Goal: Information Seeking & Learning: Check status

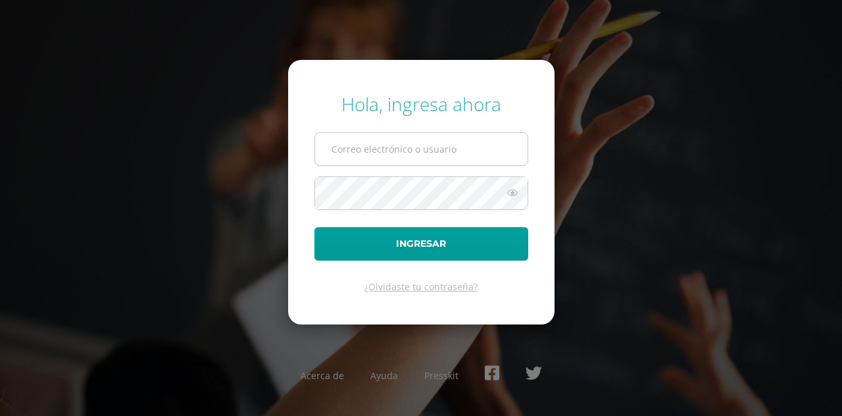
click at [353, 148] on input "text" at bounding box center [421, 149] width 213 height 32
type input "[EMAIL_ADDRESS][DOMAIN_NAME]"
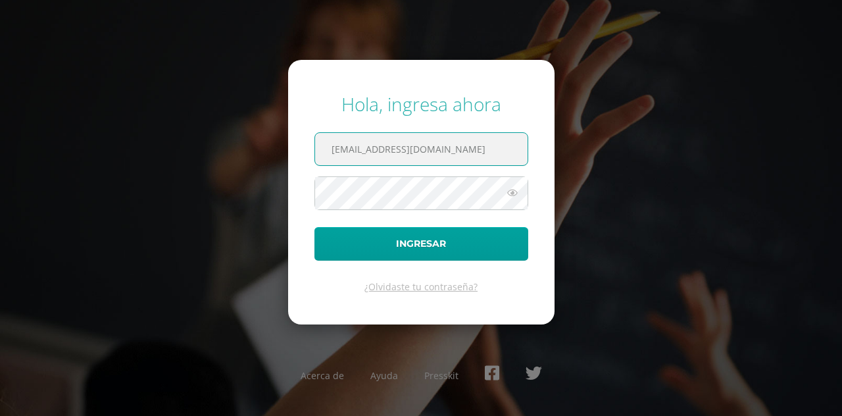
drag, startPoint x: 480, startPoint y: 159, endPoint x: 233, endPoint y: 148, distance: 247.7
click at [255, 132] on div "Hola, ingresa ahora larangodb23@gmail.com Ingresar ¿Olvidaste tu contraseña? Ac…" at bounding box center [421, 208] width 842 height 254
click at [351, 147] on input "text" at bounding box center [421, 149] width 213 height 32
type input "6ag1.arangoi.la"
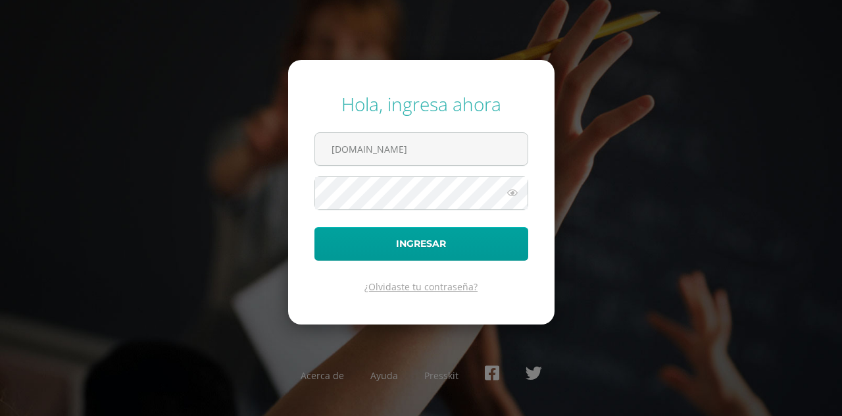
click at [403, 289] on link "¿Olvidaste tu contraseña?" at bounding box center [421, 286] width 113 height 13
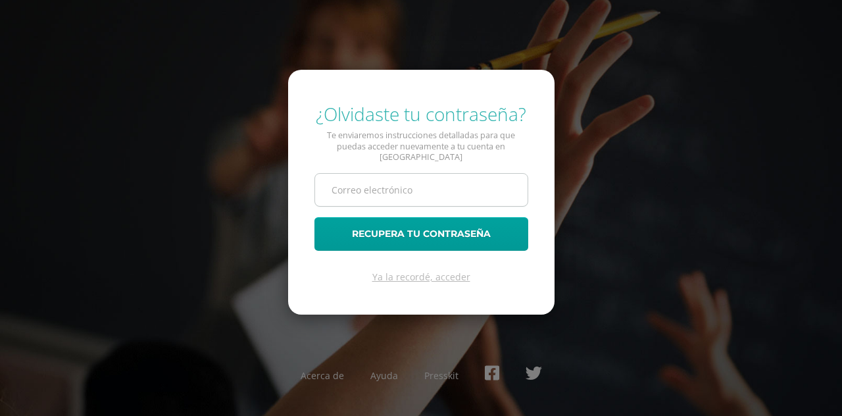
click at [397, 181] on input "text" at bounding box center [421, 190] width 213 height 32
type input "[EMAIL_ADDRESS][DOMAIN_NAME]"
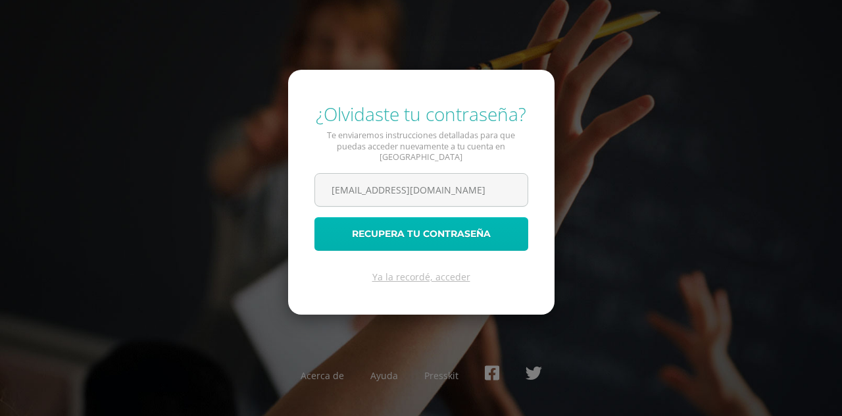
click at [411, 230] on button "Recupera tu contraseña" at bounding box center [422, 234] width 214 height 34
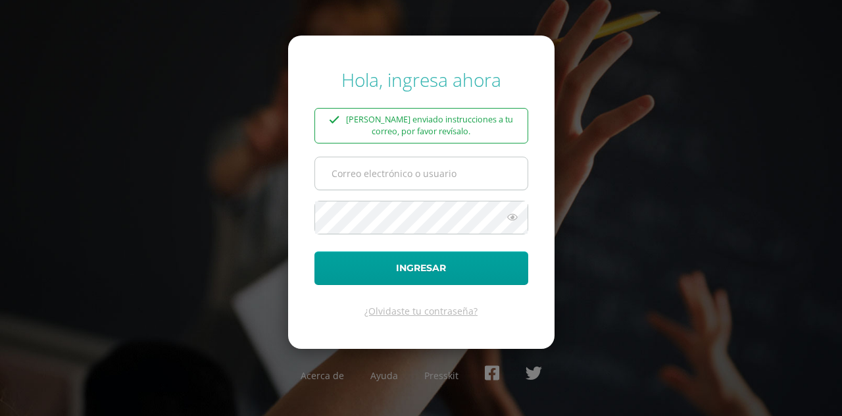
click at [403, 183] on input "text" at bounding box center [421, 173] width 213 height 32
type input "[EMAIL_ADDRESS][DOMAIN_NAME]"
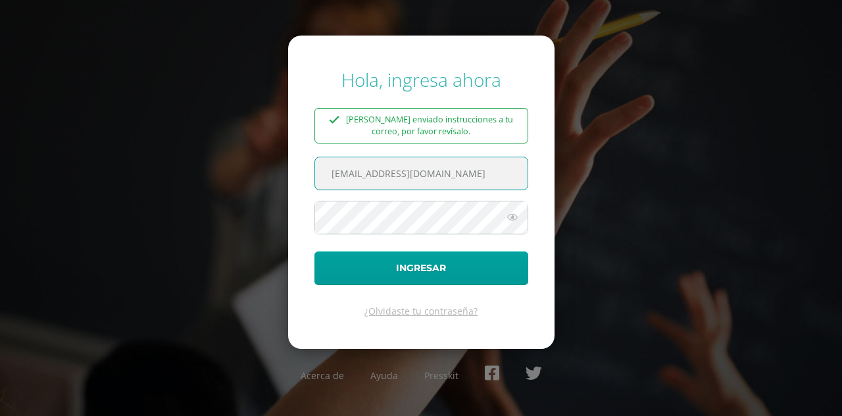
click at [419, 234] on span at bounding box center [422, 218] width 214 height 34
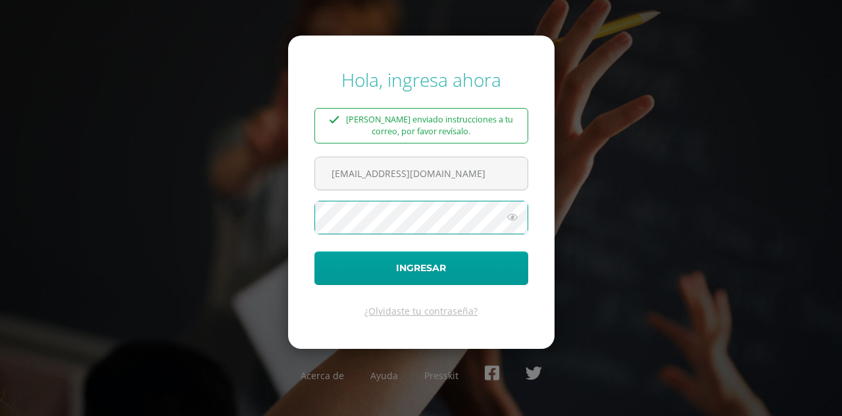
click at [315, 251] on button "Ingresar" at bounding box center [422, 268] width 214 height 34
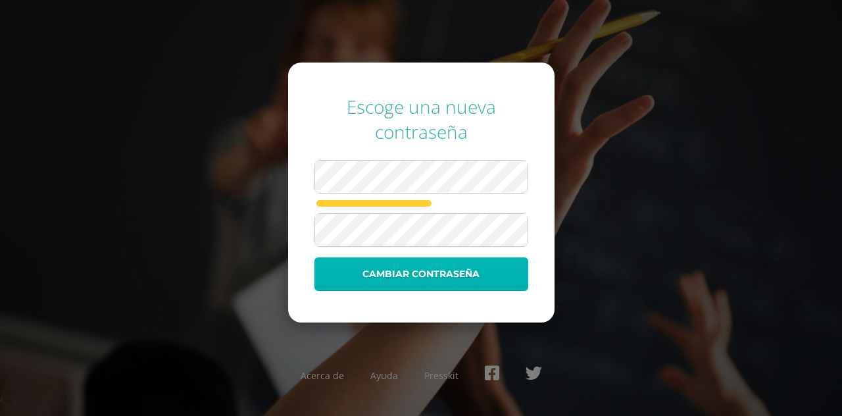
click at [418, 265] on button "Cambiar contraseña" at bounding box center [422, 274] width 214 height 34
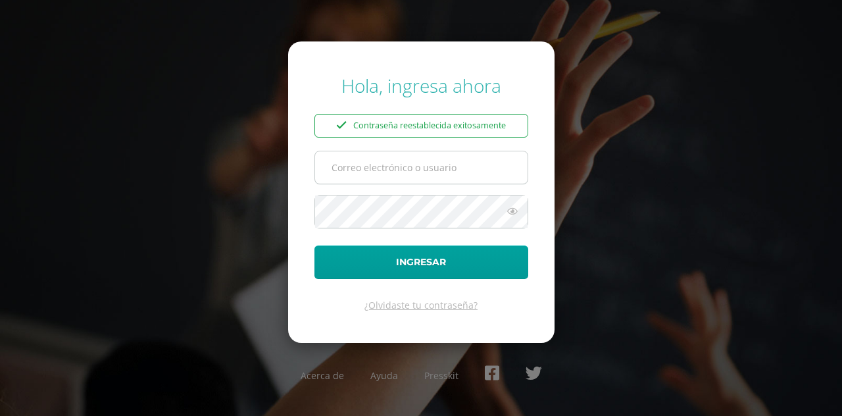
click at [452, 170] on input "text" at bounding box center [421, 167] width 213 height 32
type input "larangodb23@gmail.com"
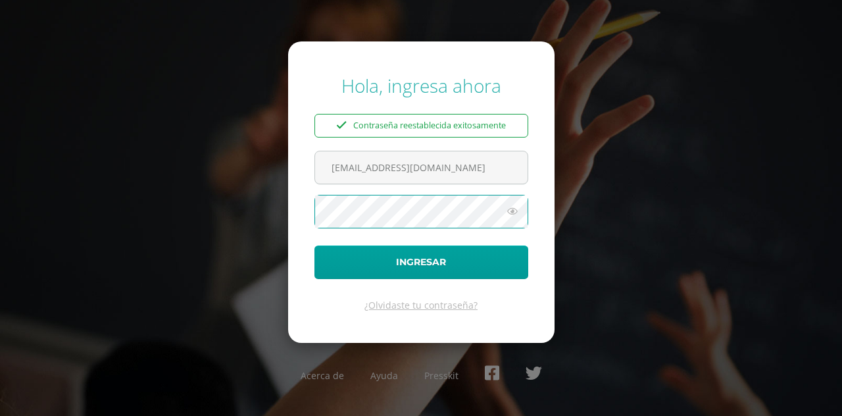
click at [315, 245] on button "Ingresar" at bounding box center [422, 262] width 214 height 34
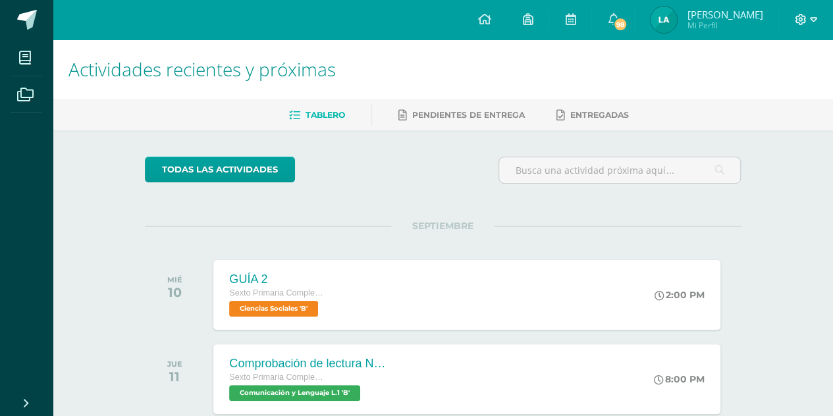
click at [815, 18] on icon at bounding box center [813, 19] width 7 height 5
click at [765, 89] on span "Cerrar sesión" at bounding box center [771, 90] width 59 height 13
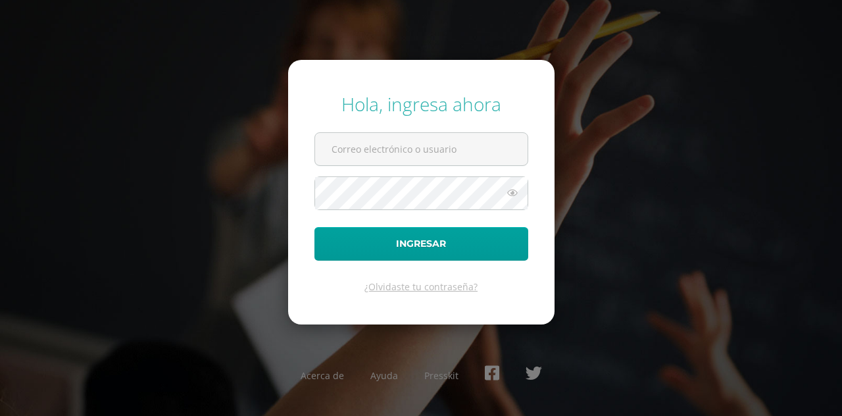
type input "[EMAIL_ADDRESS][DOMAIN_NAME]"
click at [515, 195] on icon at bounding box center [512, 193] width 17 height 16
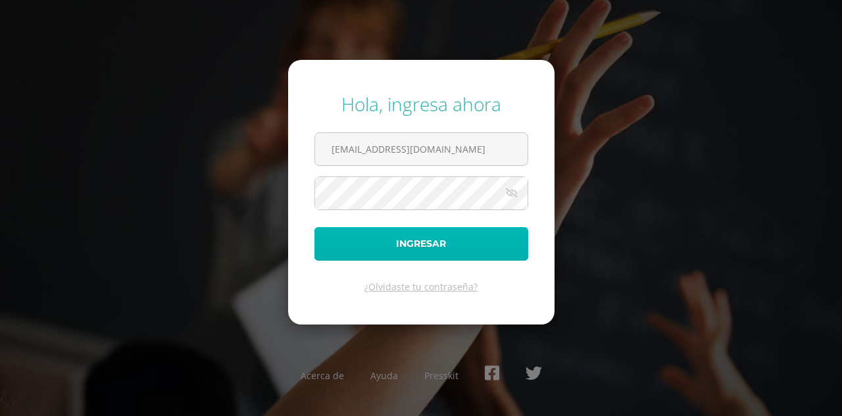
click at [435, 243] on button "Ingresar" at bounding box center [422, 244] width 214 height 34
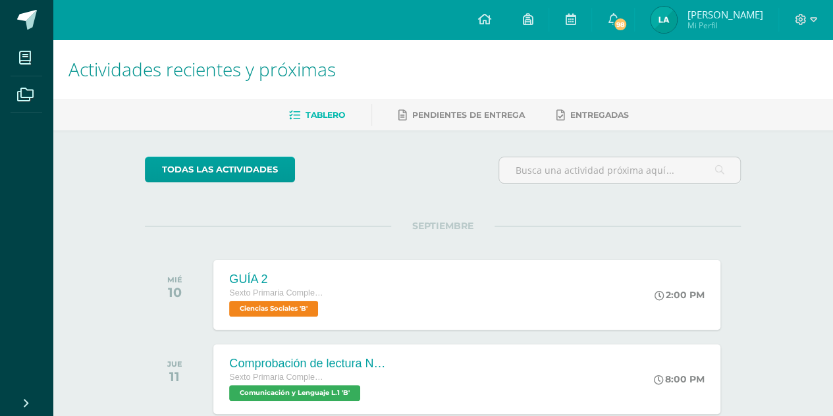
click at [675, 18] on img at bounding box center [663, 20] width 26 height 26
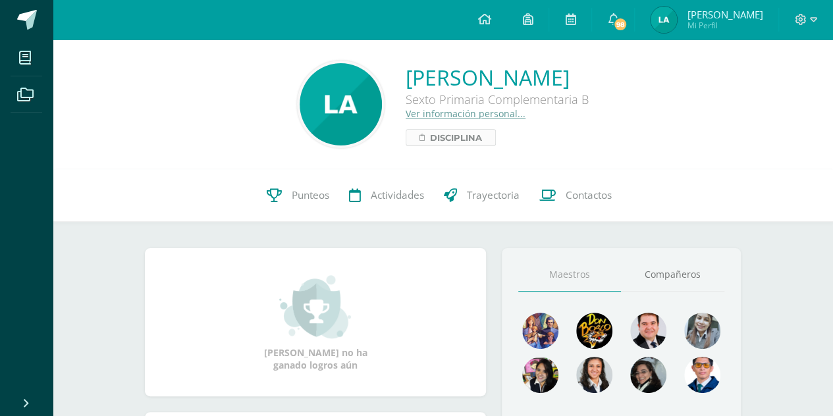
click at [430, 138] on span "Disciplina" at bounding box center [456, 138] width 52 height 16
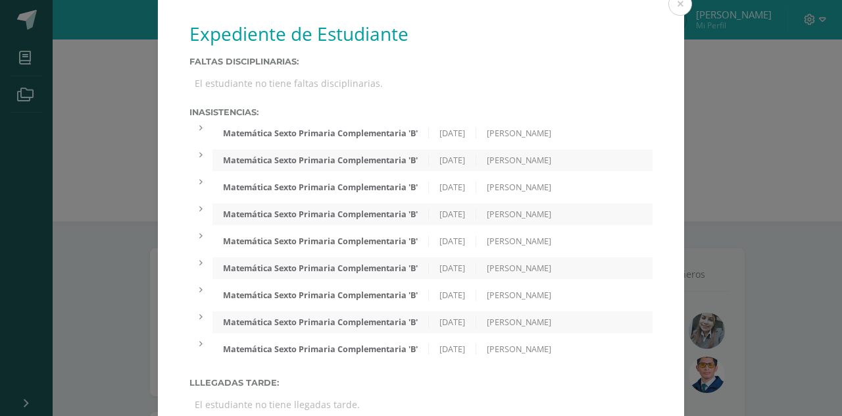
click at [339, 131] on div "Matemática Sexto Primaria Complementaria 'B'" at bounding box center [321, 133] width 217 height 11
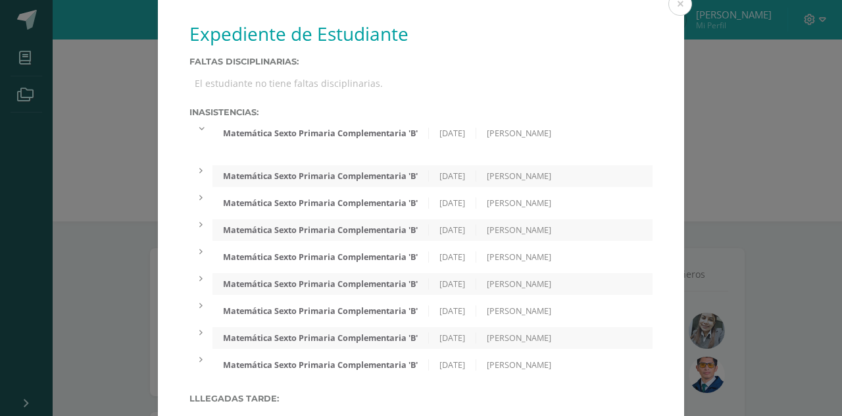
click at [339, 131] on div "Matemática Sexto Primaria Complementaria 'B'" at bounding box center [321, 133] width 217 height 11
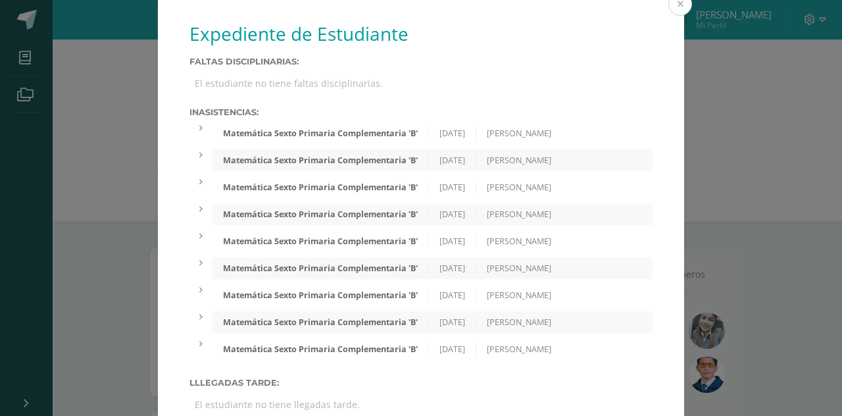
click at [669, 6] on button at bounding box center [681, 4] width 24 height 24
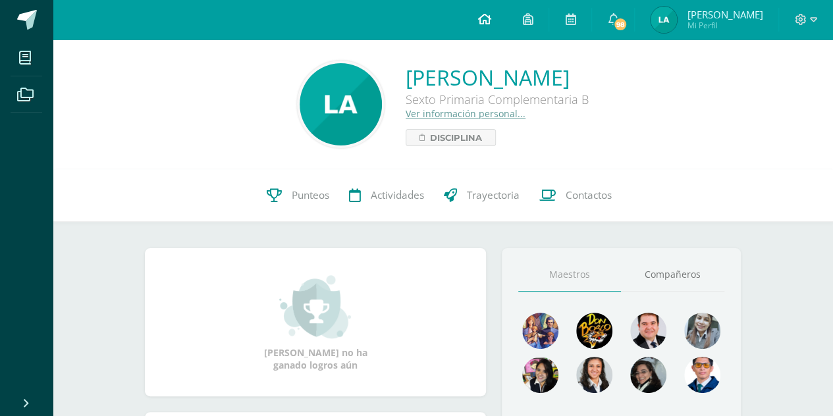
click at [490, 18] on icon at bounding box center [483, 19] width 13 height 12
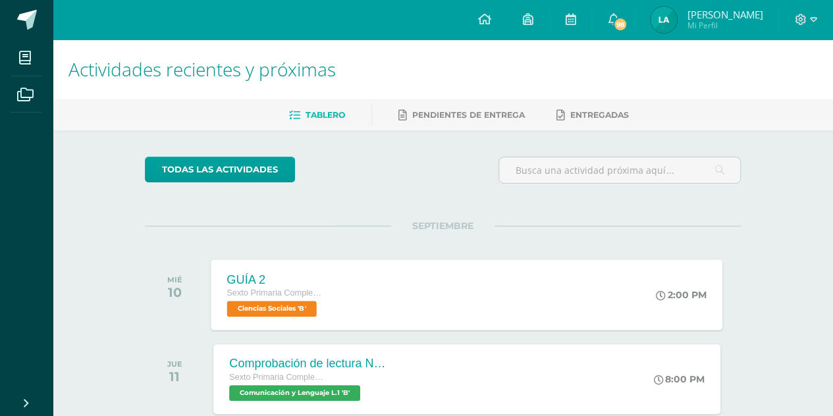
click at [253, 310] on span "Ciencias Sociales 'B'" at bounding box center [272, 309] width 90 height 16
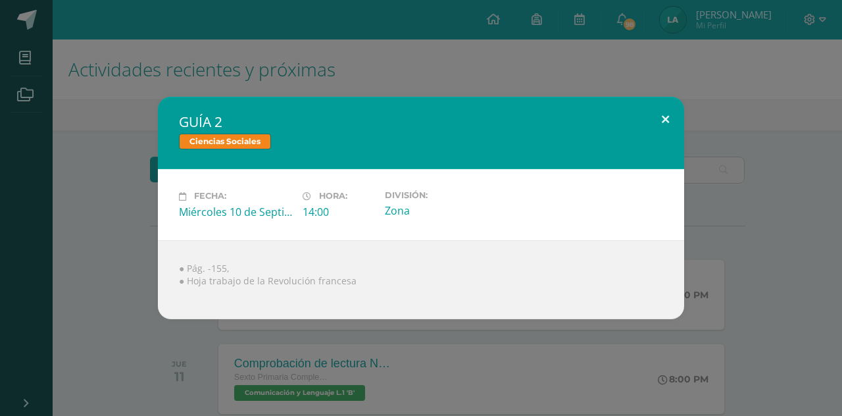
click at [667, 118] on button at bounding box center [666, 119] width 38 height 45
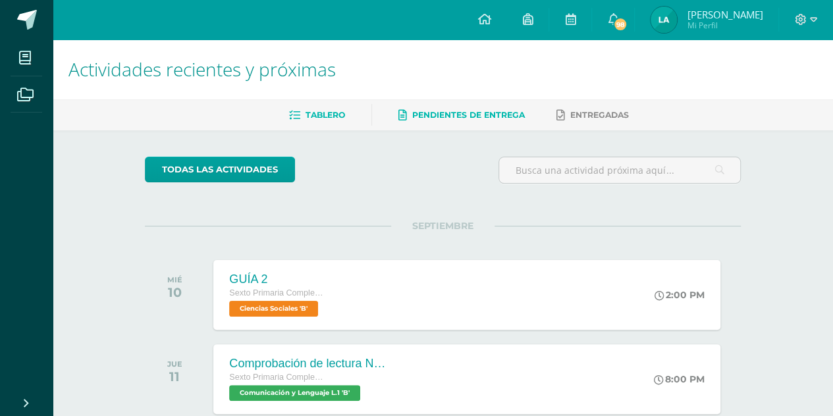
click at [471, 107] on link "Pendientes de entrega" at bounding box center [461, 115] width 126 height 21
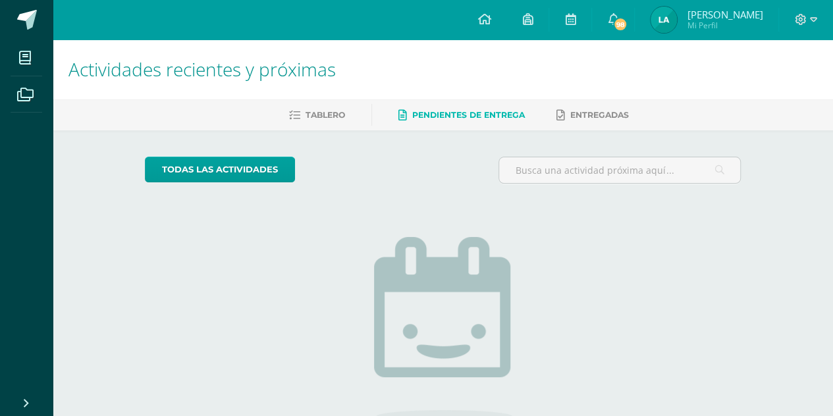
click at [485, 109] on link "Pendientes de entrega" at bounding box center [461, 115] width 126 height 21
click at [821, 38] on div at bounding box center [806, 19] width 54 height 39
click at [677, 16] on img at bounding box center [663, 20] width 26 height 26
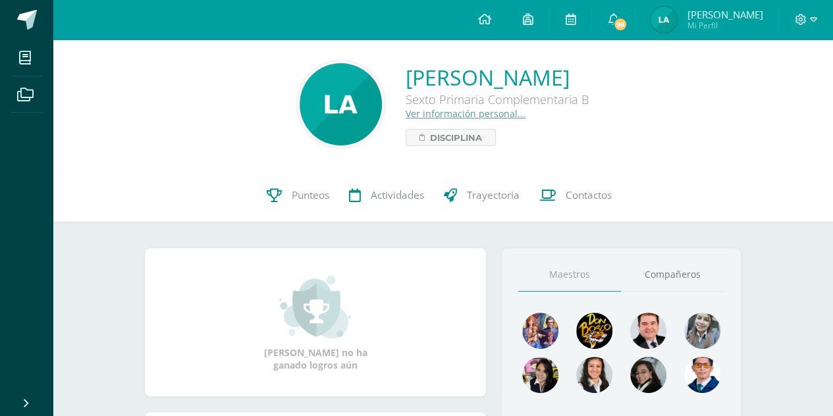
click at [721, 28] on span "Mi Perfil" at bounding box center [724, 25] width 76 height 11
click at [715, 16] on span "[PERSON_NAME]" at bounding box center [724, 14] width 76 height 13
click at [627, 26] on span "98" at bounding box center [620, 24] width 14 height 14
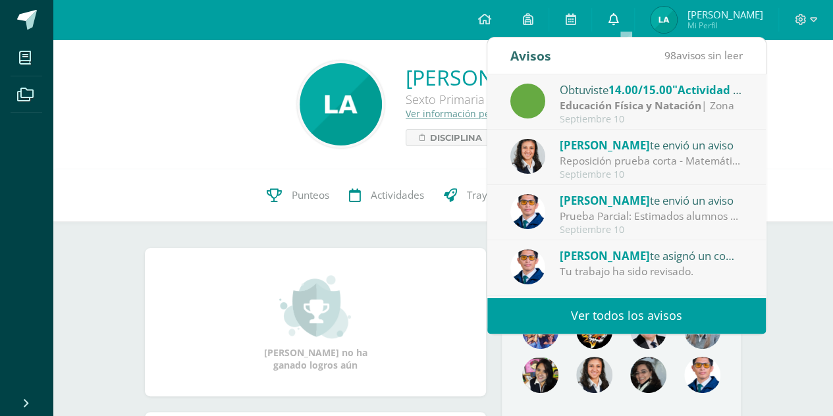
click at [631, 26] on link "0" at bounding box center [613, 19] width 42 height 39
click at [618, 18] on icon at bounding box center [612, 19] width 11 height 12
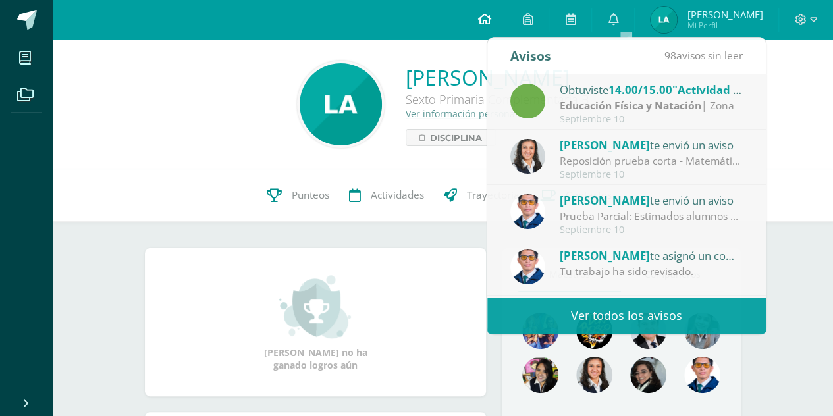
click at [490, 22] on icon at bounding box center [483, 19] width 13 height 12
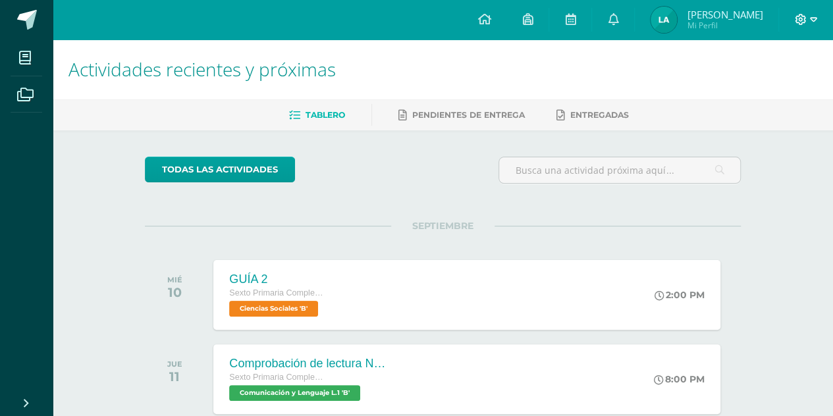
click at [815, 18] on icon at bounding box center [813, 19] width 7 height 5
click at [770, 75] on span "Configuración" at bounding box center [772, 71] width 61 height 13
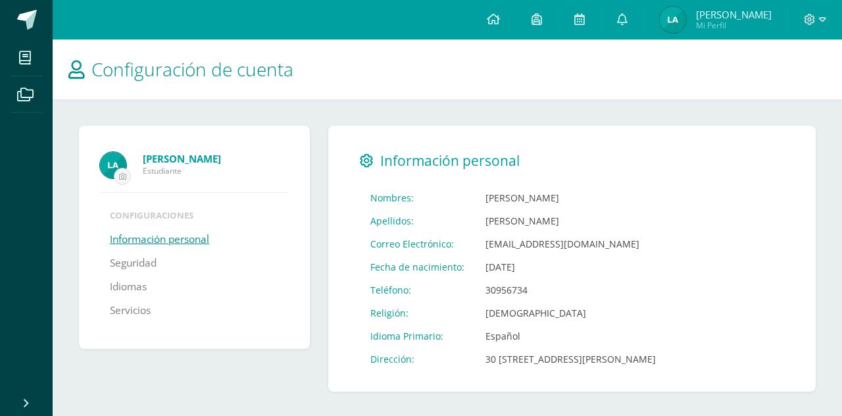
click at [505, 314] on td "[DEMOGRAPHIC_DATA]" at bounding box center [571, 312] width 192 height 23
drag, startPoint x: 515, startPoint y: 315, endPoint x: 448, endPoint y: 316, distance: 67.1
click at [448, 316] on tr "Religión: [DEMOGRAPHIC_DATA]" at bounding box center [513, 312] width 307 height 23
click at [638, 220] on td "[PERSON_NAME]" at bounding box center [571, 220] width 192 height 23
drag, startPoint x: 569, startPoint y: 224, endPoint x: 531, endPoint y: 217, distance: 38.3
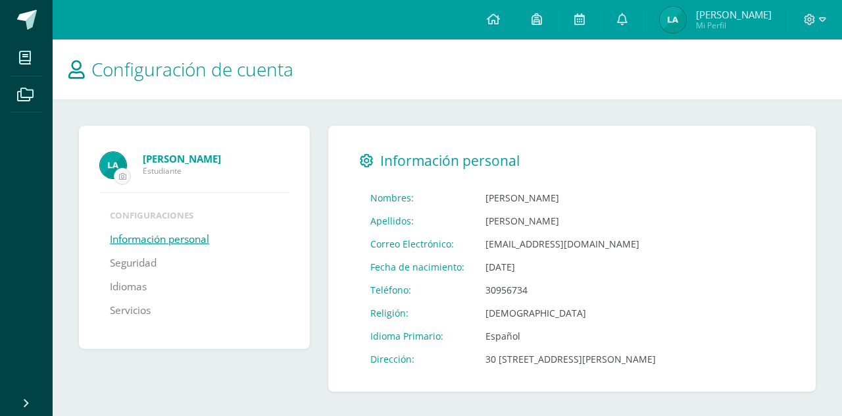
click at [531, 217] on td "[PERSON_NAME]" at bounding box center [571, 220] width 192 height 23
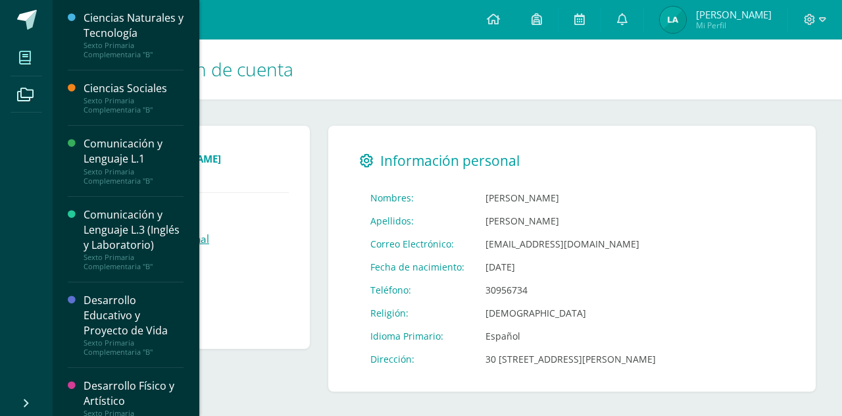
click at [21, 57] on icon at bounding box center [25, 57] width 12 height 13
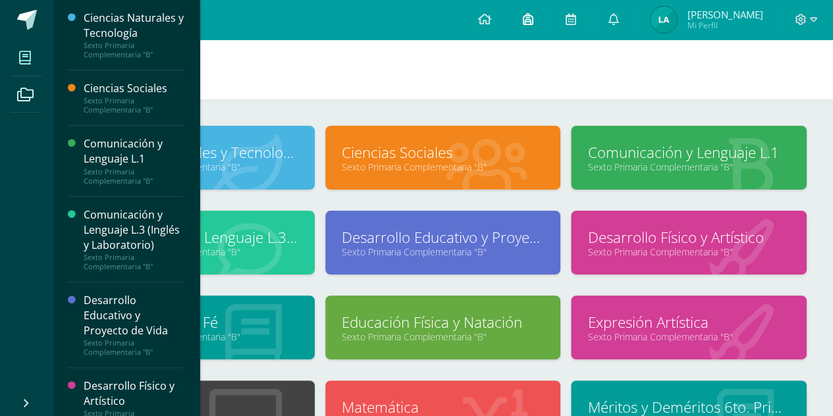
click at [532, 22] on icon at bounding box center [527, 19] width 11 height 12
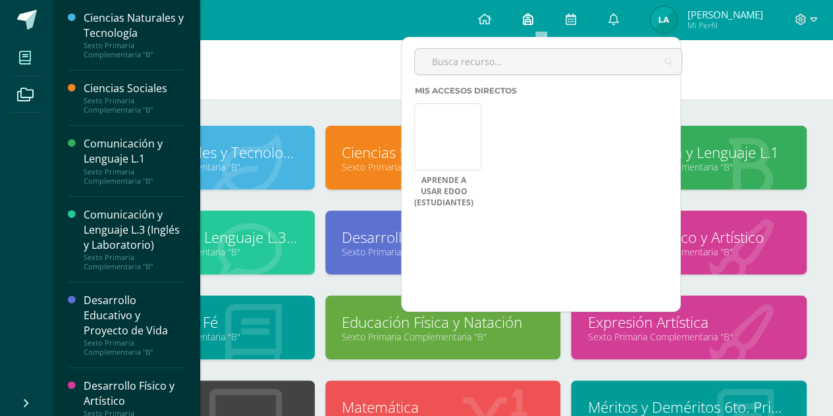
click at [532, 22] on icon at bounding box center [527, 19] width 11 height 12
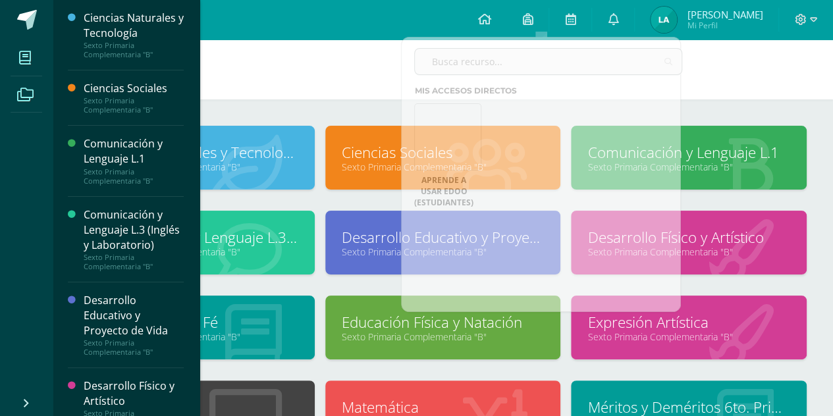
click at [24, 88] on icon at bounding box center [25, 94] width 16 height 13
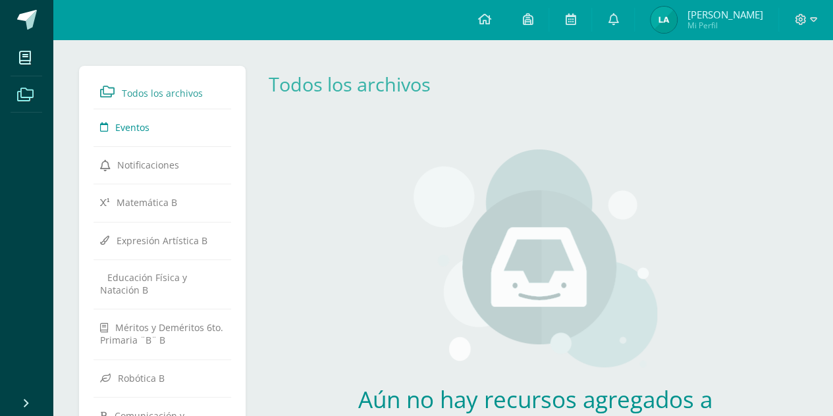
click at [142, 128] on span "Eventos" at bounding box center [132, 127] width 34 height 13
click at [147, 164] on span "Notificaciones" at bounding box center [148, 165] width 62 height 13
click at [138, 323] on span "Méritos y Deméritos 6to. Primaria ¨B¨ B" at bounding box center [161, 333] width 123 height 25
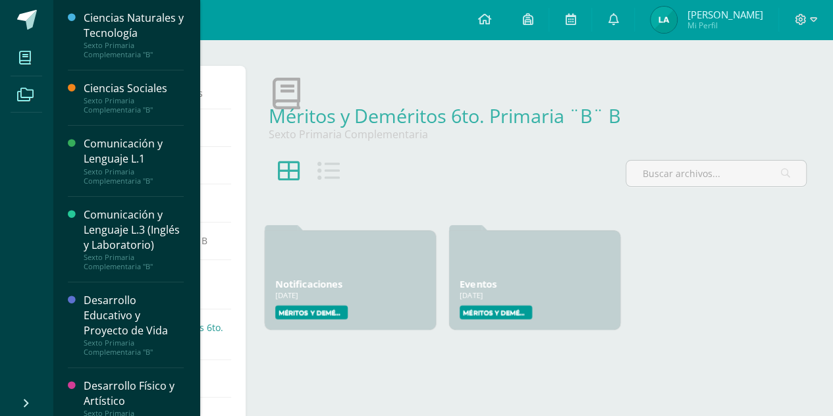
click at [20, 60] on icon at bounding box center [25, 57] width 12 height 13
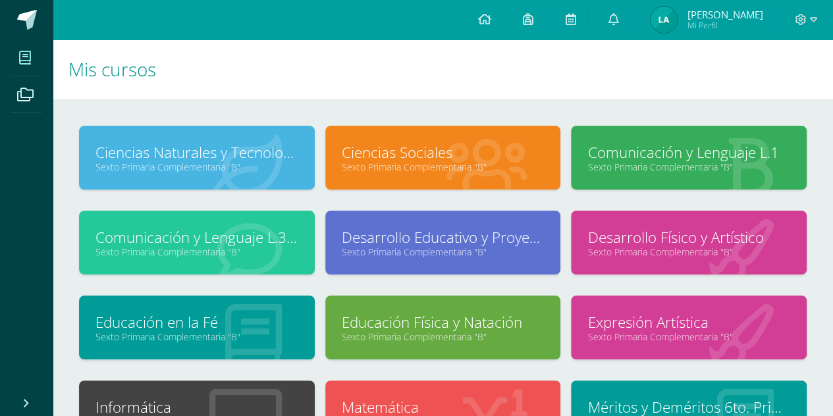
click at [174, 153] on link "Ciencias Naturales y Tecnología" at bounding box center [196, 152] width 203 height 20
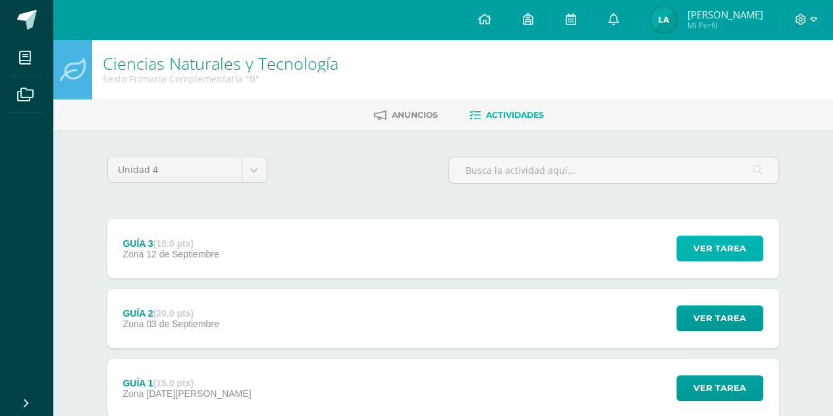
click at [713, 237] on span "Ver tarea" at bounding box center [719, 248] width 53 height 24
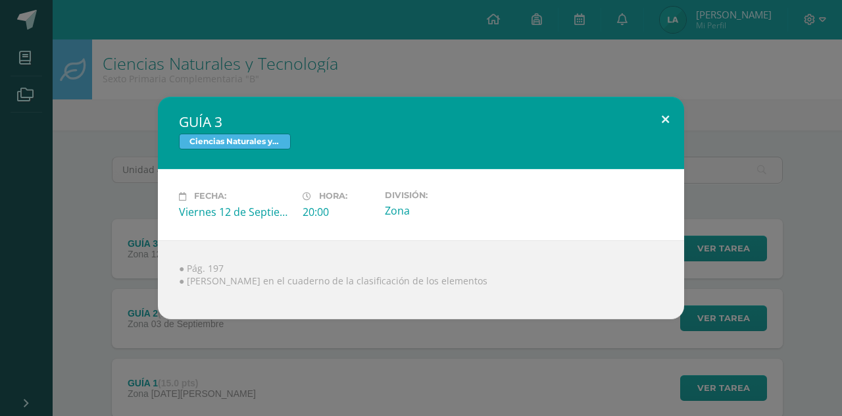
click at [666, 123] on button at bounding box center [666, 119] width 38 height 45
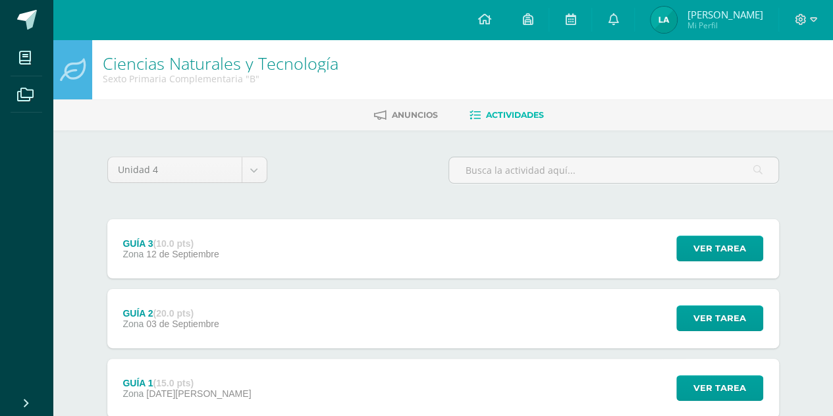
click at [197, 330] on div "GUÍA 2 (20.0 pts) Zona 03 de Septiembre" at bounding box center [171, 318] width 128 height 59
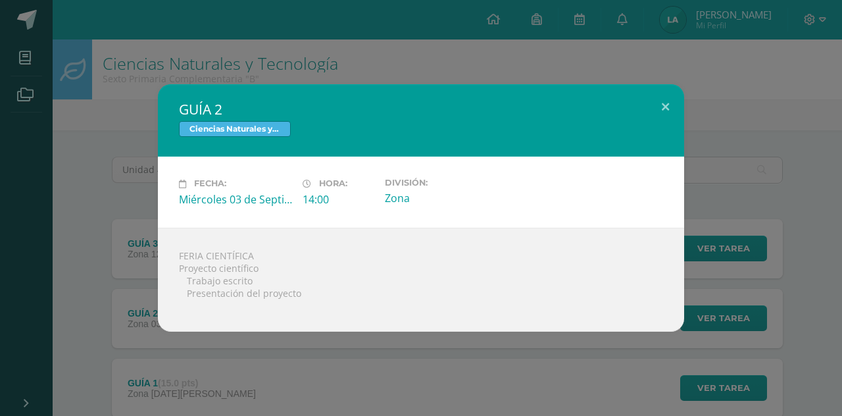
click at [653, 69] on div "GUÍA 2 Ciencias Naturales y Tecnología Fecha: Miércoles 03 de Septiembre Hora: …" at bounding box center [421, 208] width 842 height 416
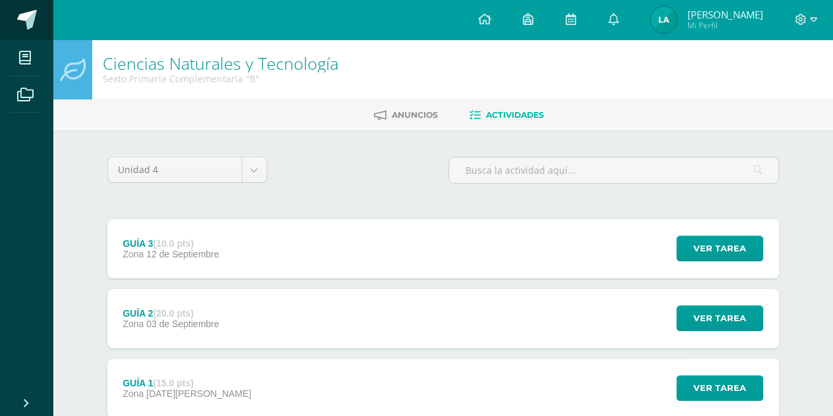
click at [29, 11] on span at bounding box center [27, 20] width 20 height 20
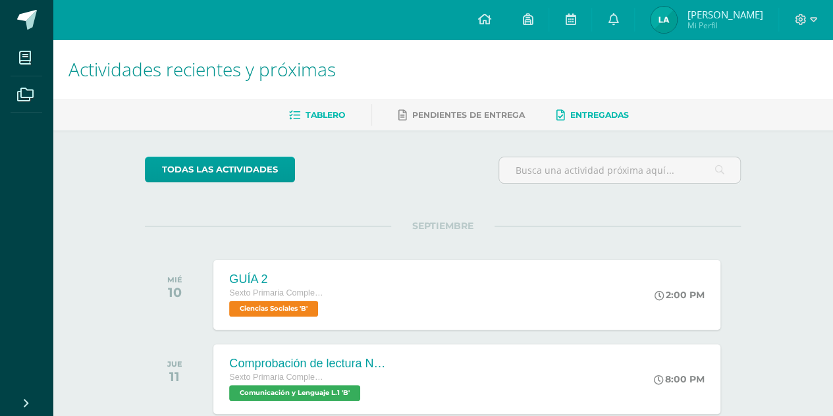
click at [577, 118] on span "Entregadas" at bounding box center [599, 115] width 59 height 10
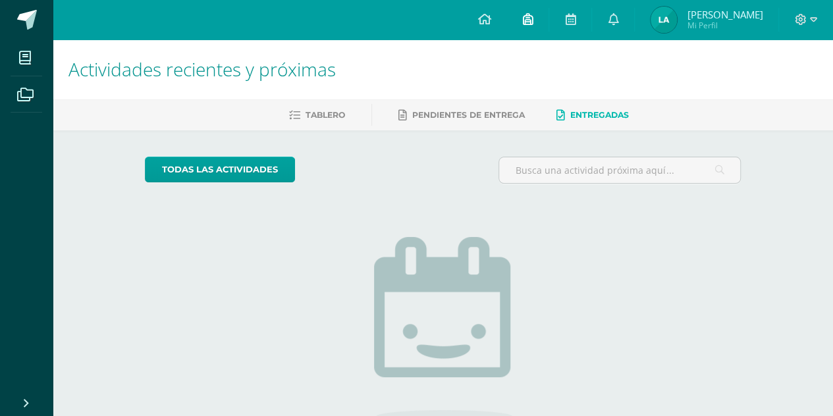
click at [532, 22] on icon at bounding box center [527, 19] width 11 height 12
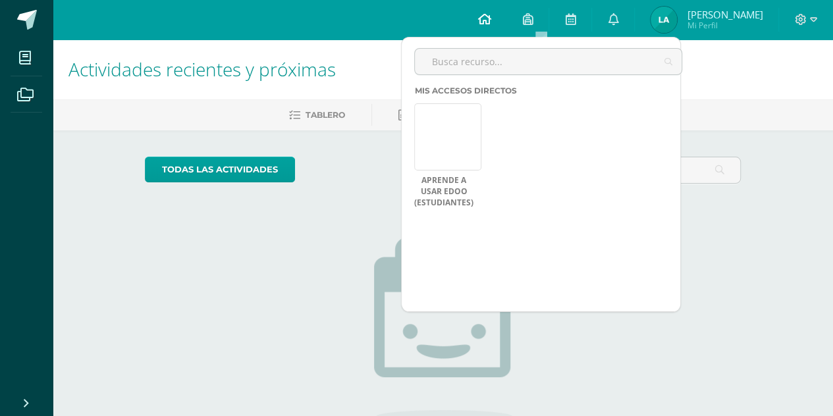
click at [490, 22] on icon at bounding box center [483, 19] width 13 height 12
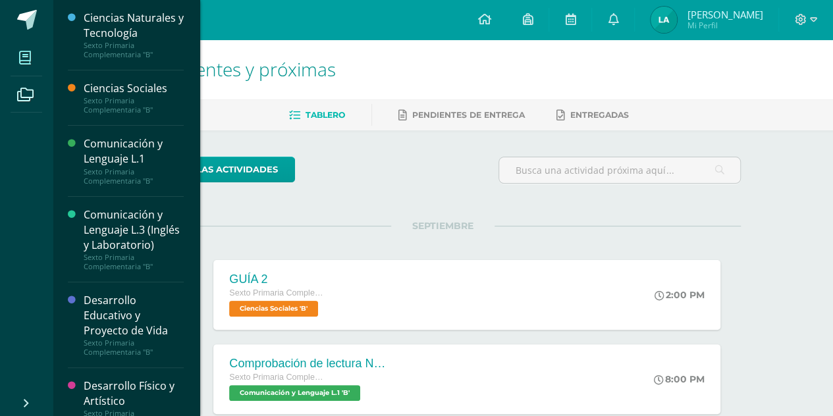
click at [21, 60] on icon at bounding box center [25, 57] width 12 height 13
click at [118, 105] on div "Sexto Primaria Complementaria "B"" at bounding box center [134, 105] width 100 height 18
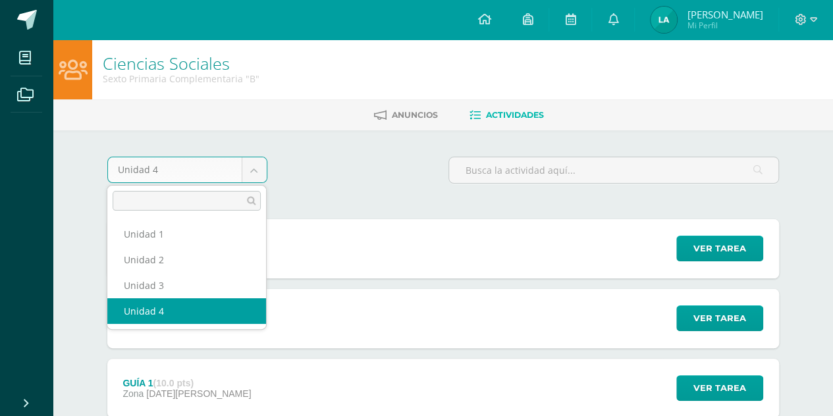
click at [257, 169] on body "Mis cursos Archivos Cerrar panel Ciencias Naturales y Tecnología Sexto Primaria…" at bounding box center [416, 252] width 833 height 505
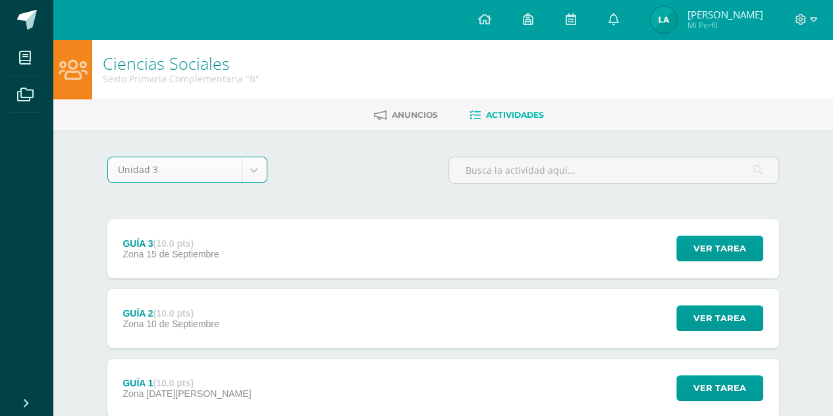
select select "Unidad 3"
click at [70, 88] on div at bounding box center [72, 69] width 39 height 60
click at [810, 22] on icon at bounding box center [813, 20] width 7 height 12
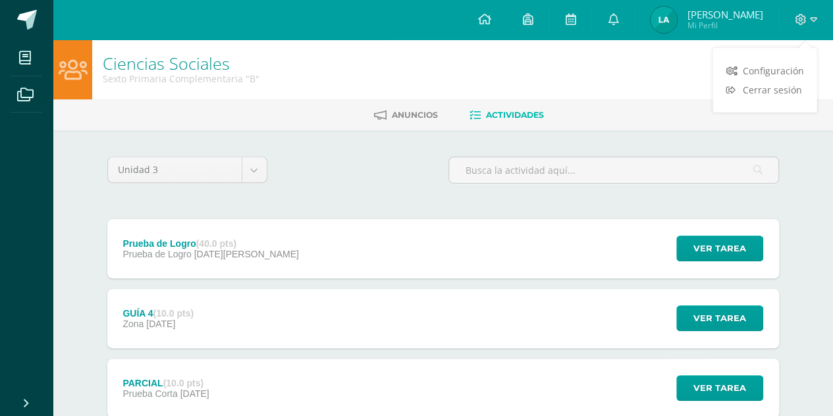
click at [705, 14] on span "[PERSON_NAME]" at bounding box center [724, 14] width 76 height 13
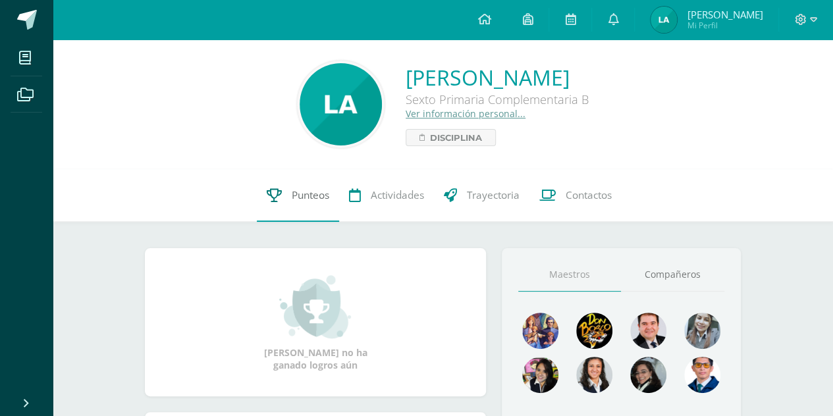
click at [304, 190] on span "Punteos" at bounding box center [311, 195] width 38 height 14
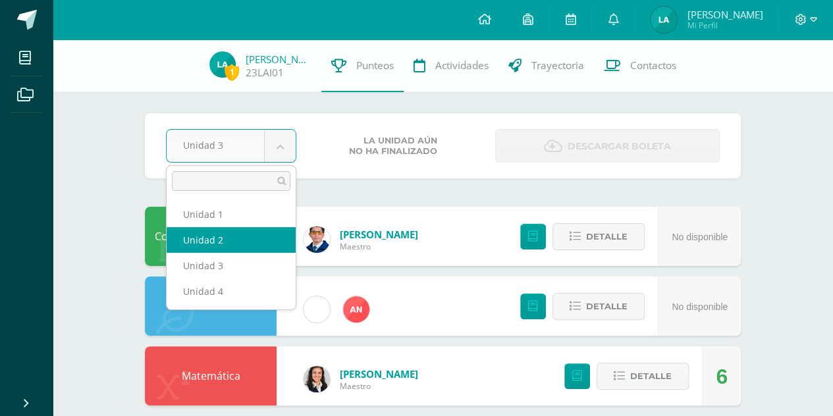
select select "Unidad 2"
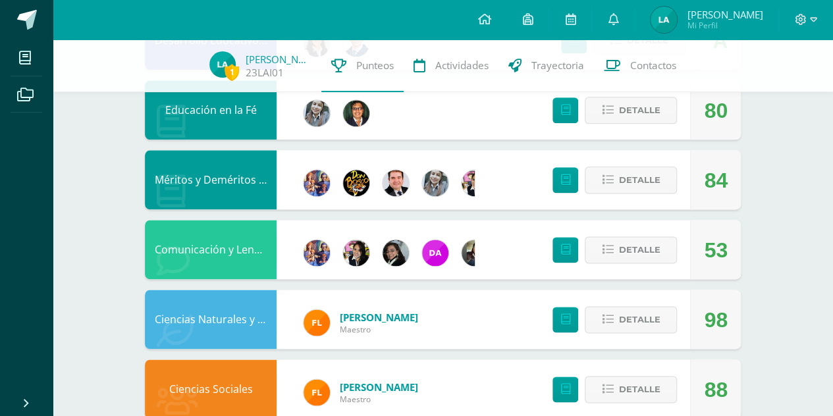
scroll to position [854, 0]
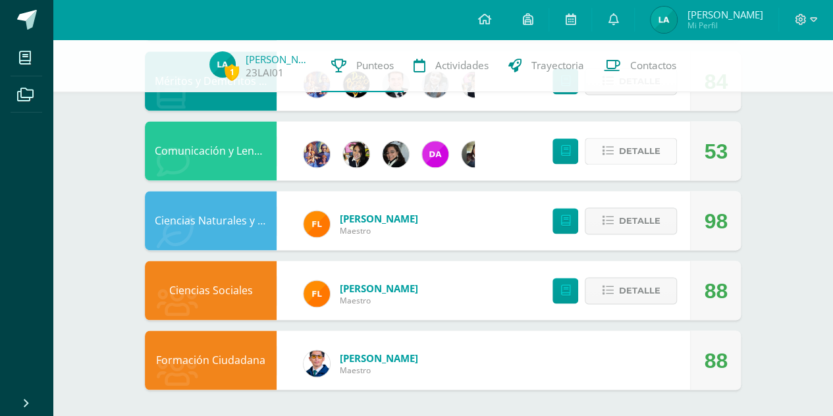
click at [644, 156] on span "Detalle" at bounding box center [638, 151] width 41 height 24
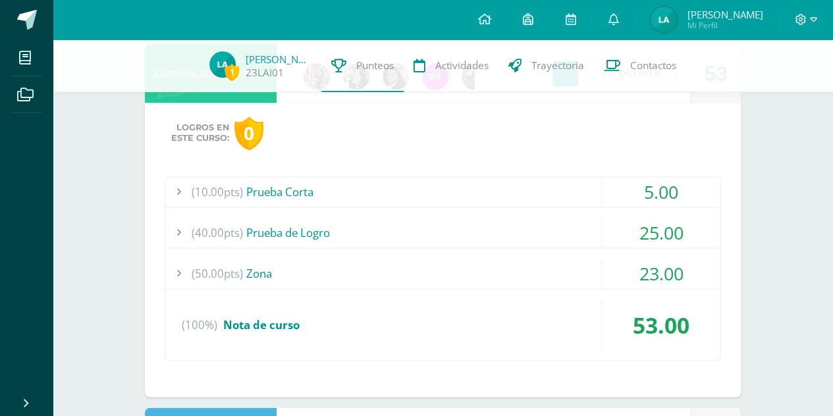
scroll to position [939, 0]
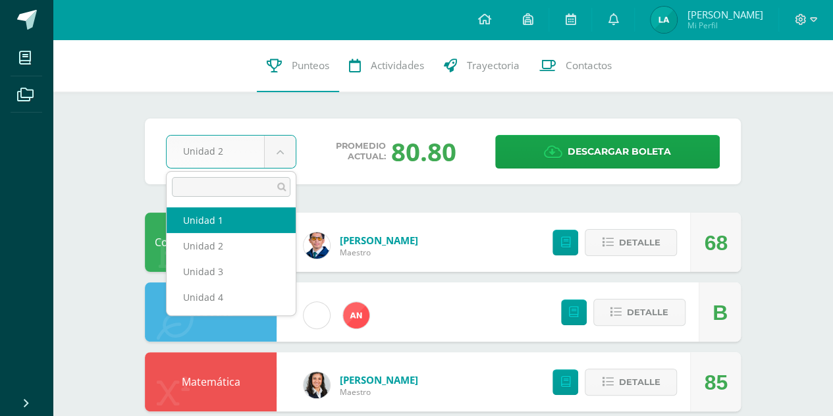
select select "Unidad 1"
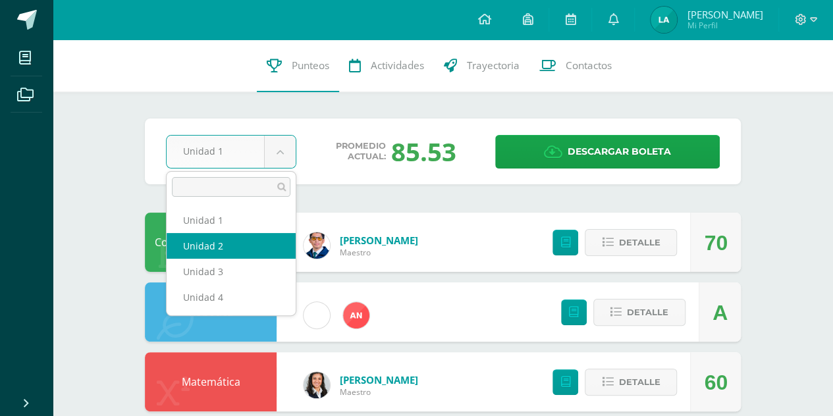
select select "Unidad 2"
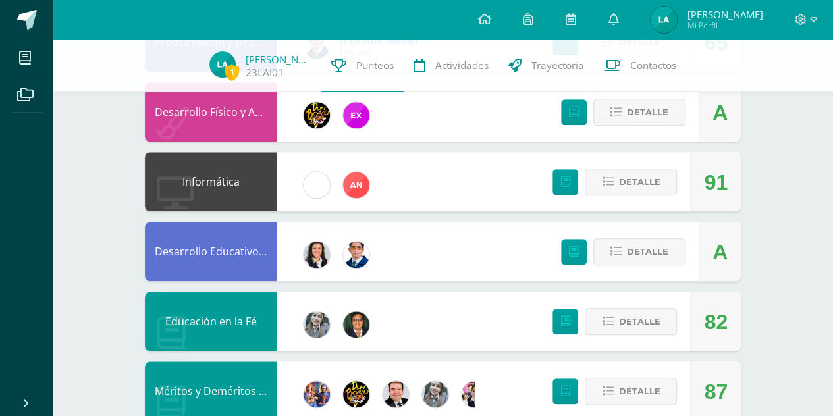
scroll to position [854, 0]
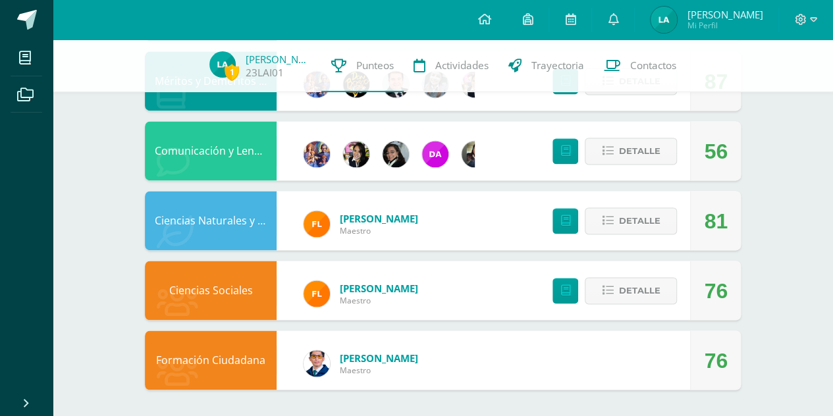
click at [249, 155] on div "Comunicación y Lenguaje L.3 (Inglés y Laboratorio)" at bounding box center [211, 150] width 132 height 59
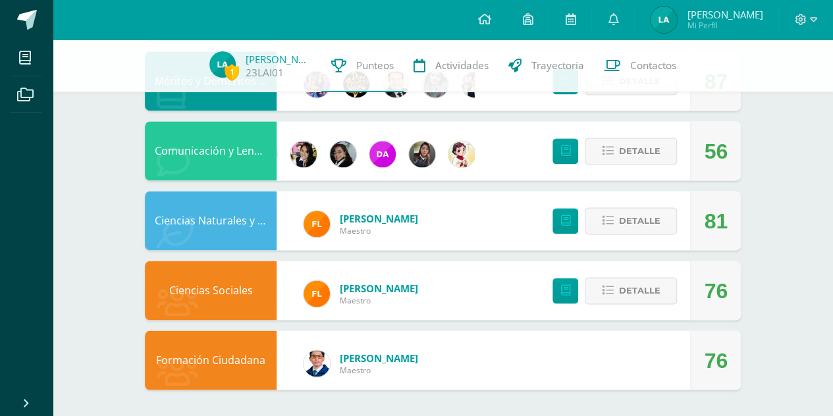
scroll to position [0, 79]
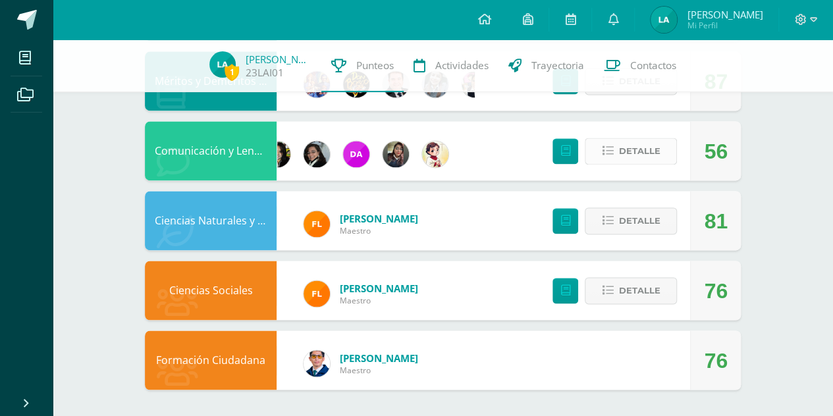
click at [606, 152] on icon at bounding box center [607, 150] width 11 height 11
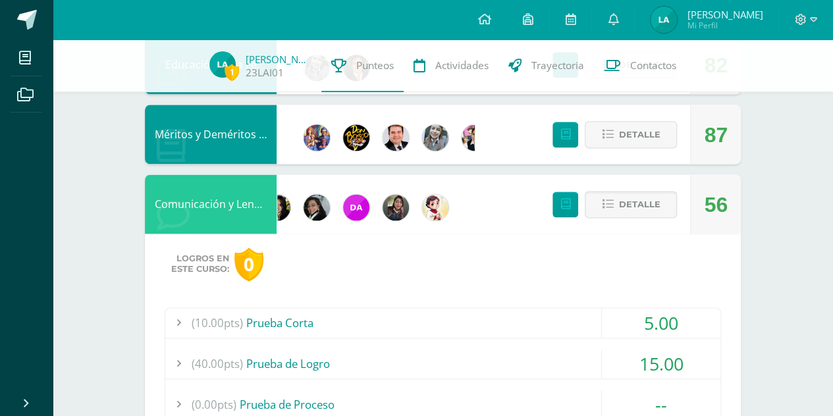
scroll to position [803, 0]
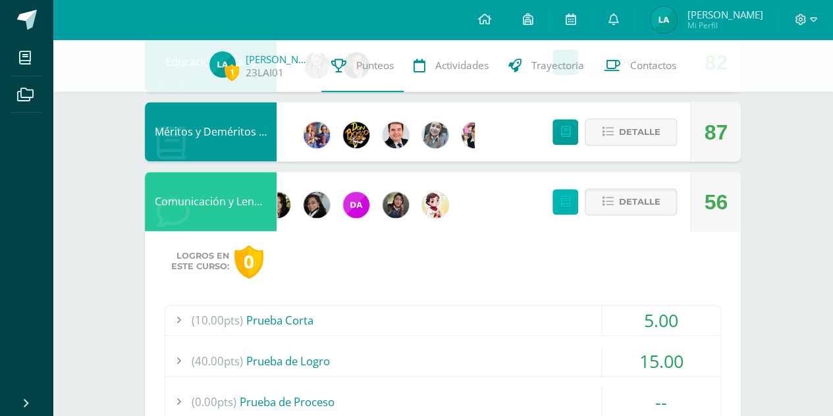
click at [573, 205] on link at bounding box center [565, 202] width 26 height 26
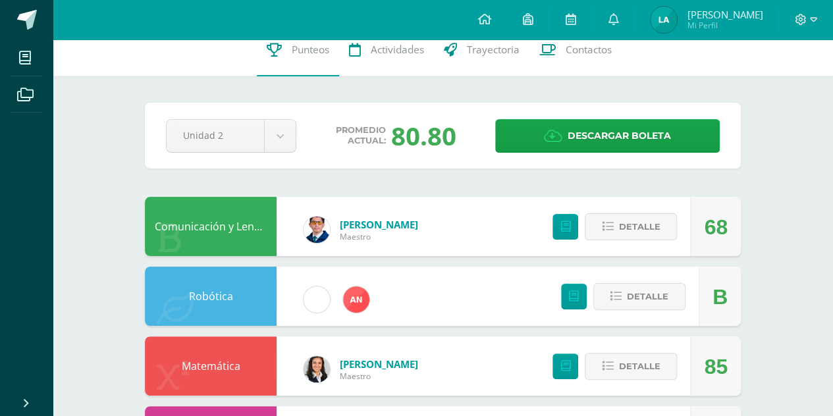
scroll to position [0, 0]
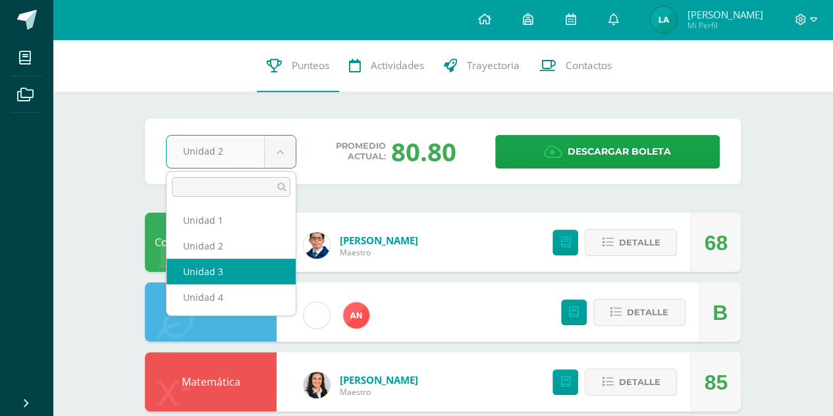
select select "Unidad 3"
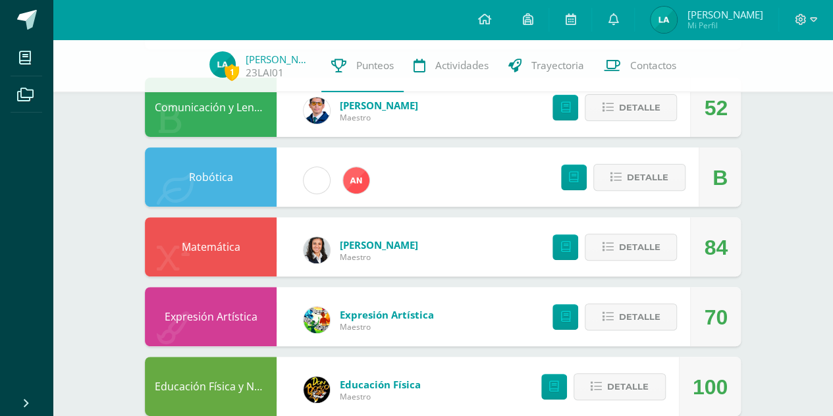
scroll to position [101, 0]
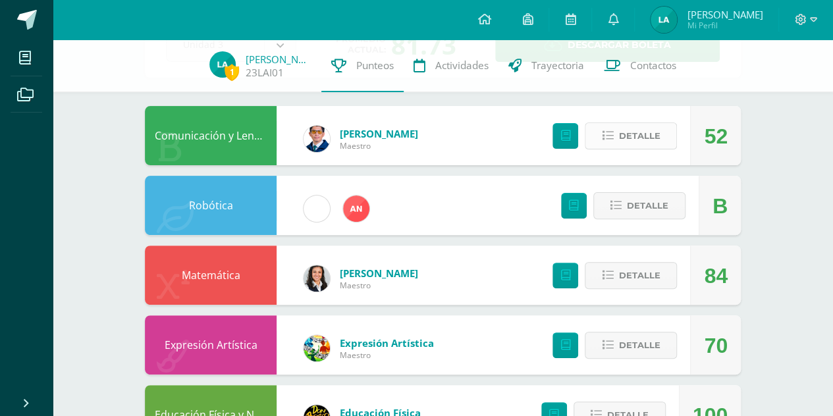
click at [633, 131] on span "Detalle" at bounding box center [638, 136] width 41 height 24
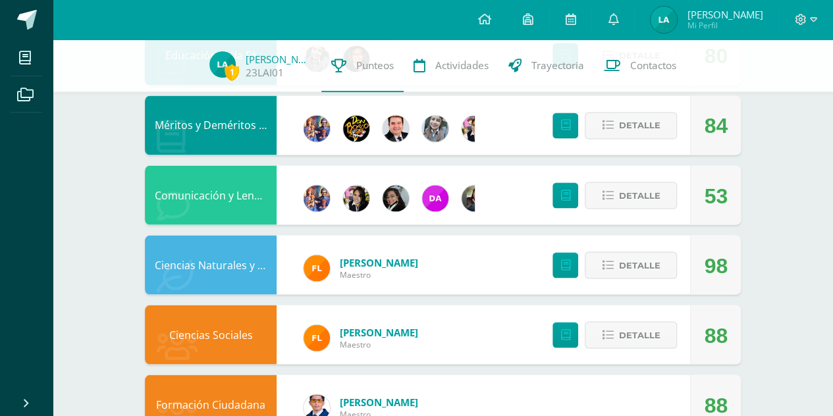
scroll to position [1106, 0]
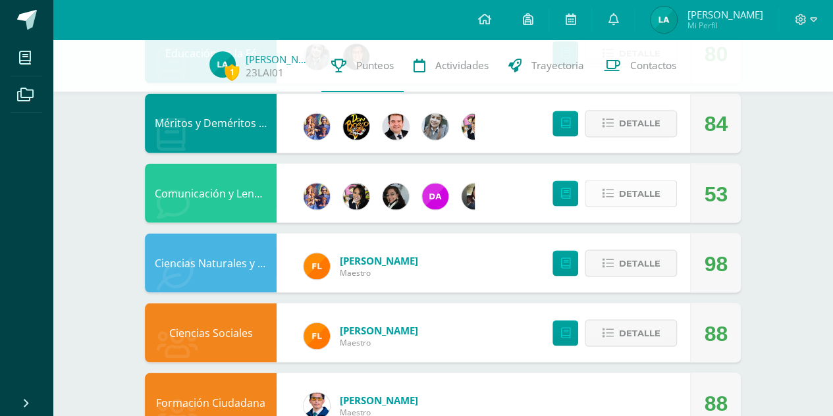
click at [616, 194] on button "Detalle" at bounding box center [630, 193] width 92 height 27
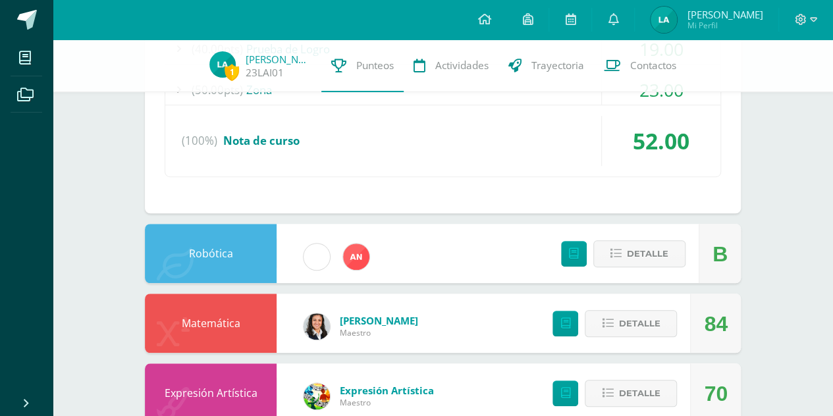
scroll to position [0, 0]
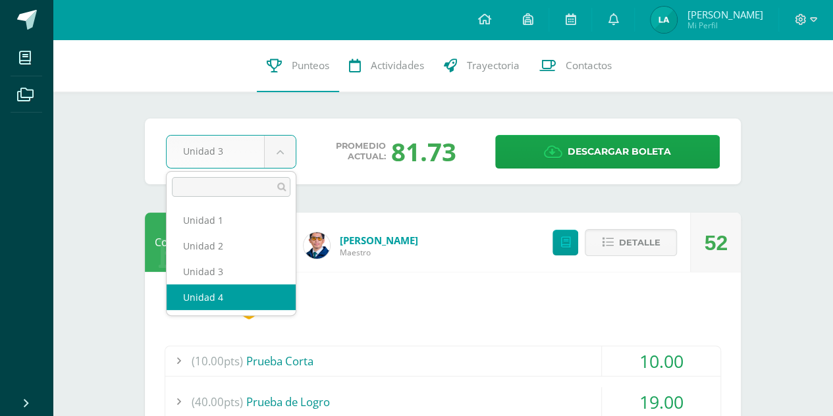
select select "Unidad 4"
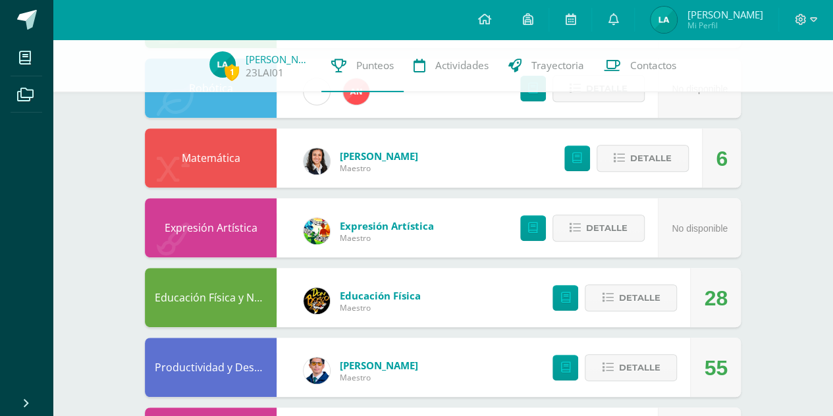
scroll to position [240, 0]
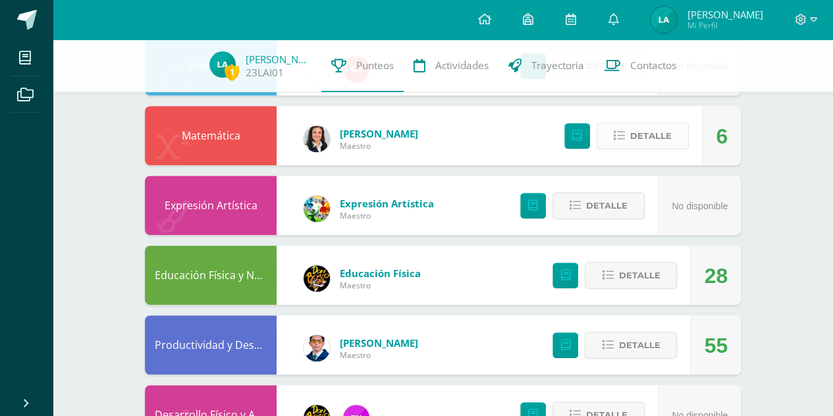
click at [656, 137] on span "Detalle" at bounding box center [650, 136] width 41 height 24
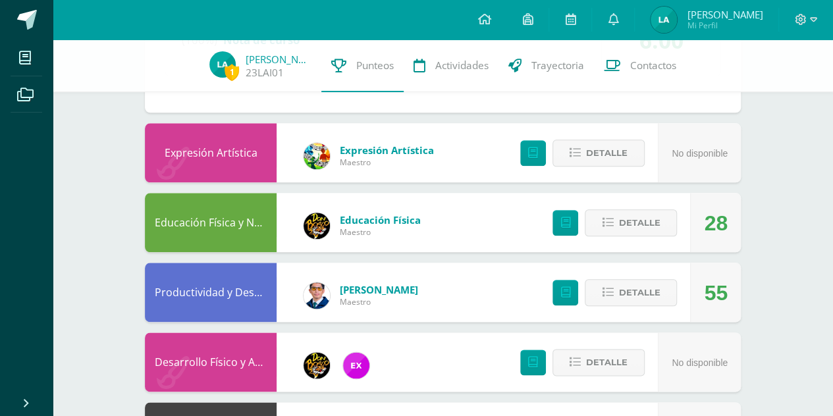
scroll to position [637, 0]
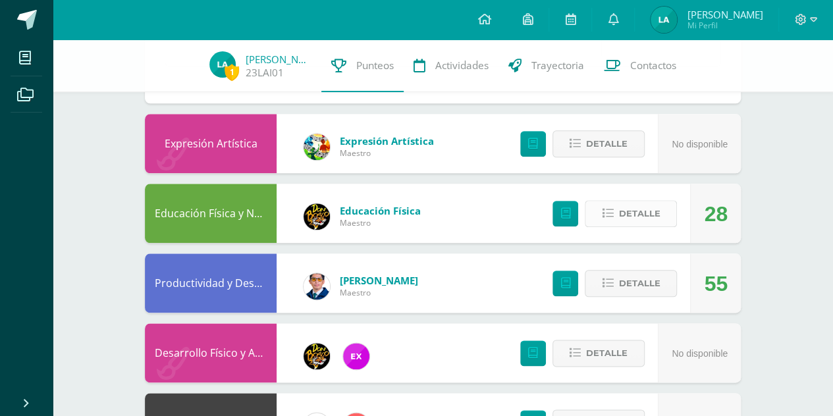
click at [656, 216] on span "Detalle" at bounding box center [638, 213] width 41 height 24
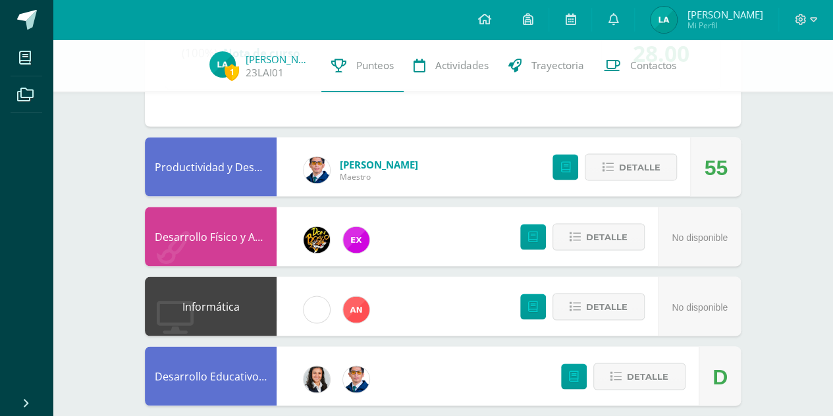
scroll to position [1091, 0]
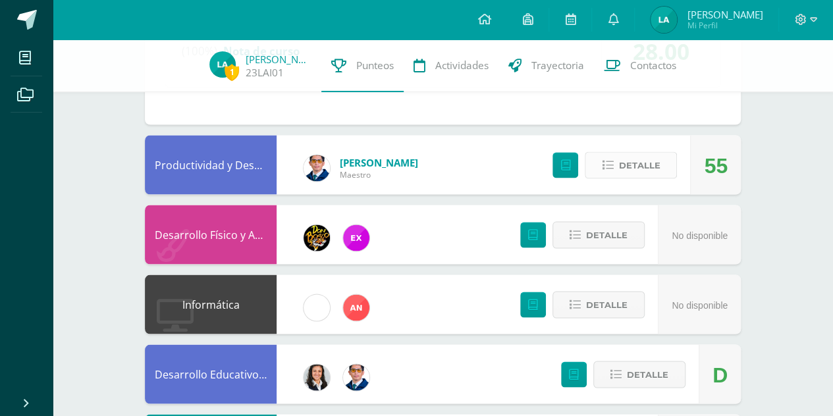
click at [598, 169] on button "Detalle" at bounding box center [630, 164] width 92 height 27
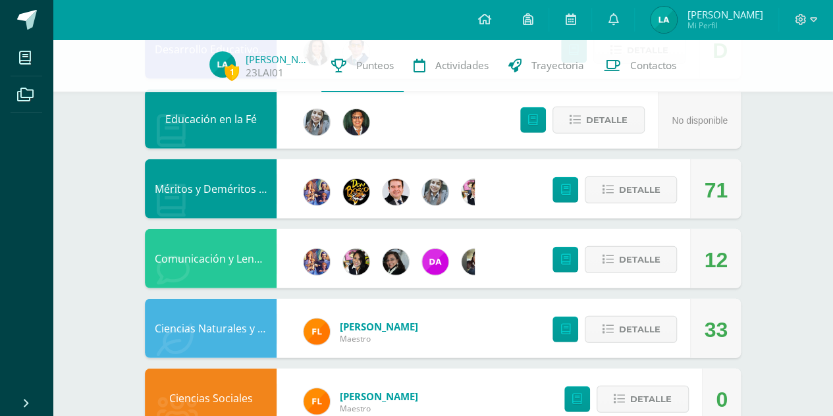
scroll to position [1752, 0]
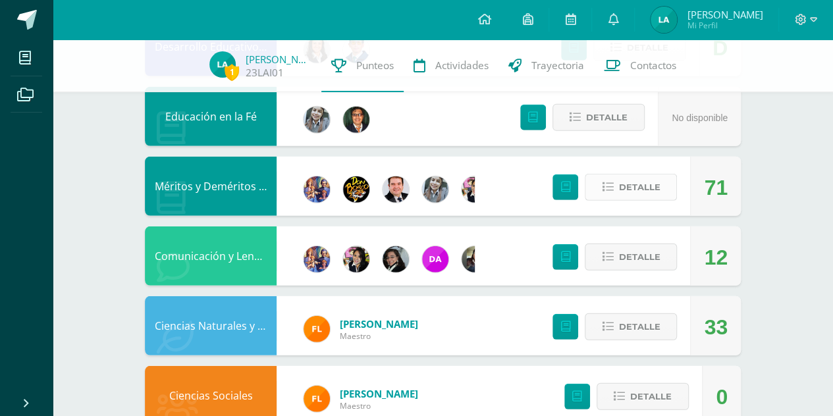
click at [628, 182] on span "Detalle" at bounding box center [638, 187] width 41 height 24
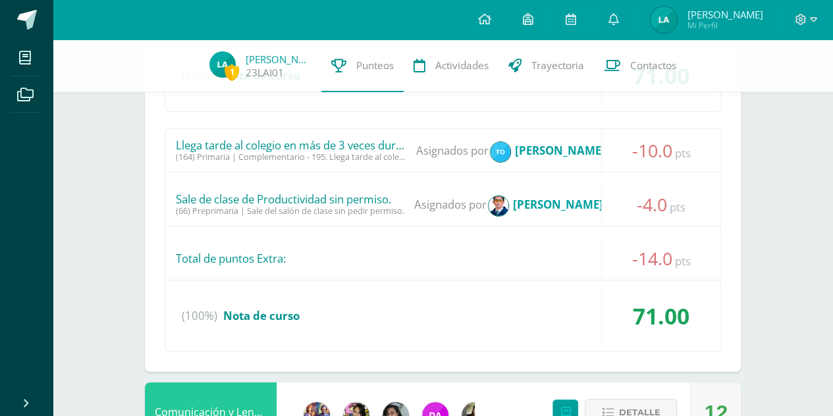
scroll to position [2158, 0]
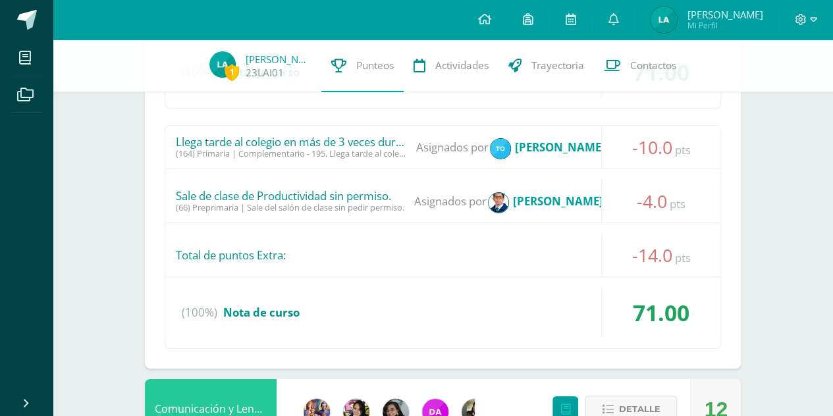
click at [351, 149] on div "(164) Primaria | Complementario - 195. Llega tarde al colegio en más de 3 veces…" at bounding box center [291, 154] width 230 height 10
click at [390, 149] on div "(164) Primaria | Complementario - 195. Llega tarde al colegio en más de 3 veces…" at bounding box center [291, 154] width 230 height 10
click at [504, 139] on img at bounding box center [500, 149] width 20 height 20
click at [504, 140] on img at bounding box center [500, 149] width 20 height 20
click at [540, 145] on strong "Tomas Gilberto Garcia Alvarez" at bounding box center [560, 147] width 90 height 15
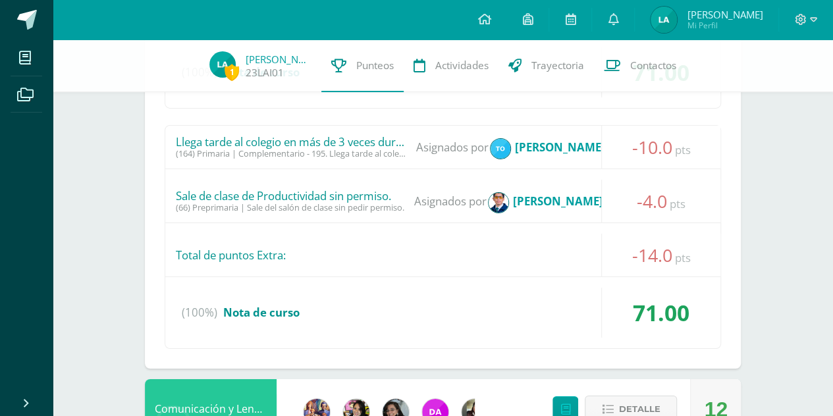
click at [425, 132] on span "Asignados por" at bounding box center [452, 147] width 72 height 43
click at [357, 149] on div "(164) Primaria | Complementario - 195. Llega tarde al colegio en más de 3 veces…" at bounding box center [291, 154] width 230 height 10
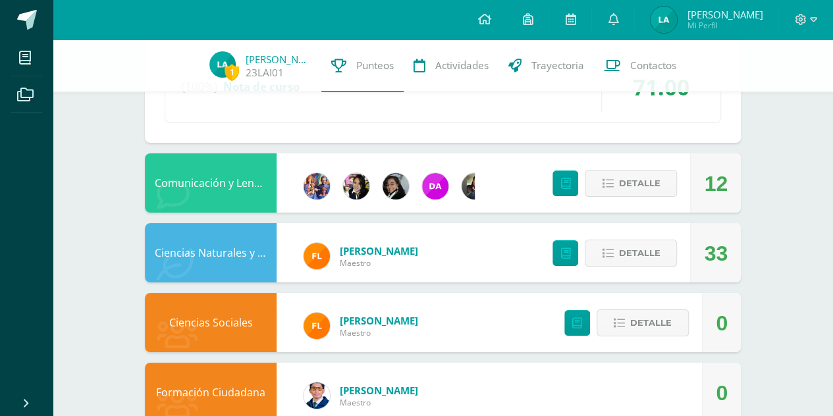
scroll to position [2409, 0]
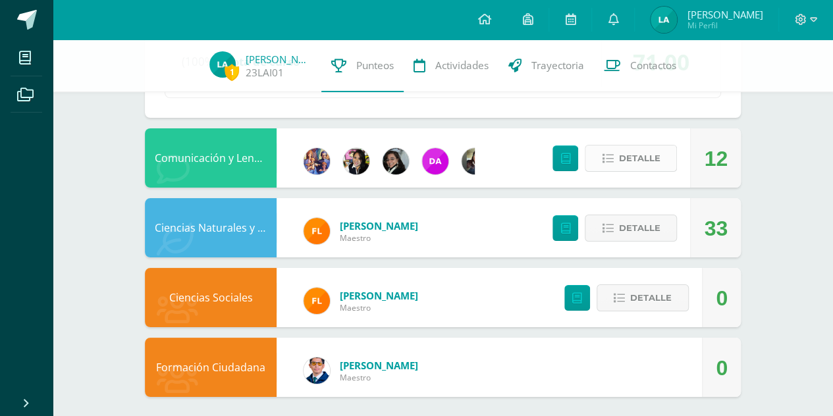
click at [615, 153] on button "Detalle" at bounding box center [630, 158] width 92 height 27
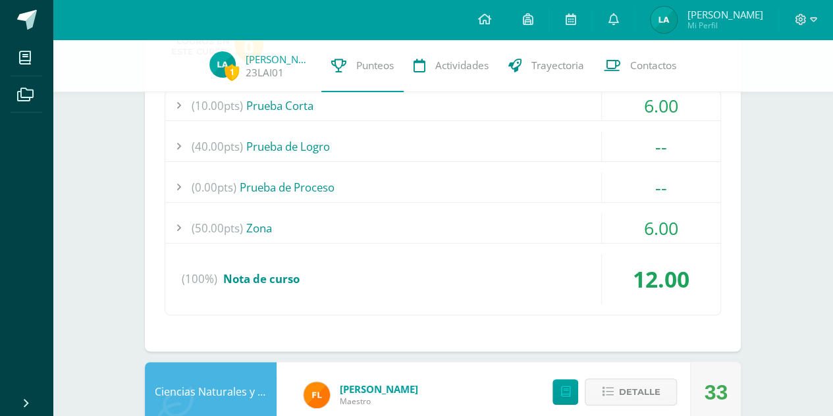
scroll to position [2742, 0]
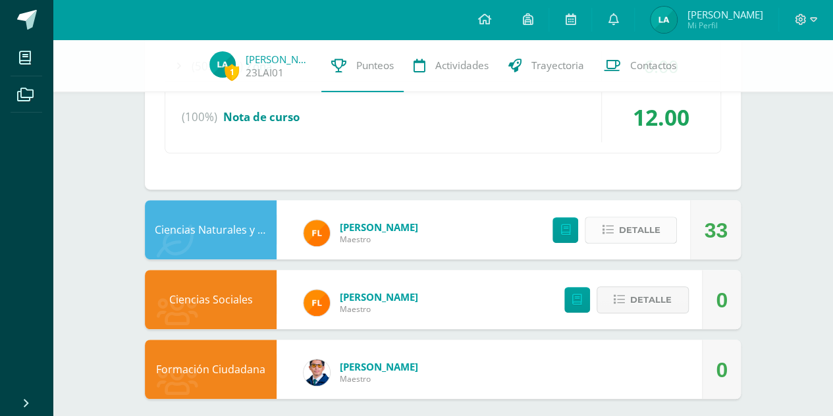
click at [606, 224] on icon at bounding box center [607, 229] width 11 height 11
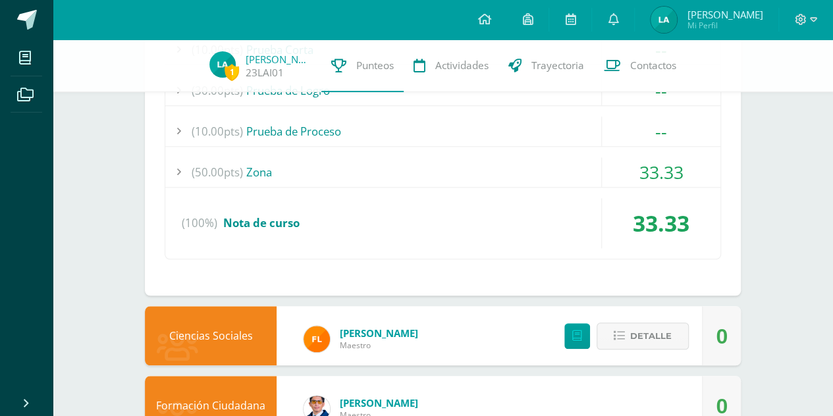
scroll to position [3075, 0]
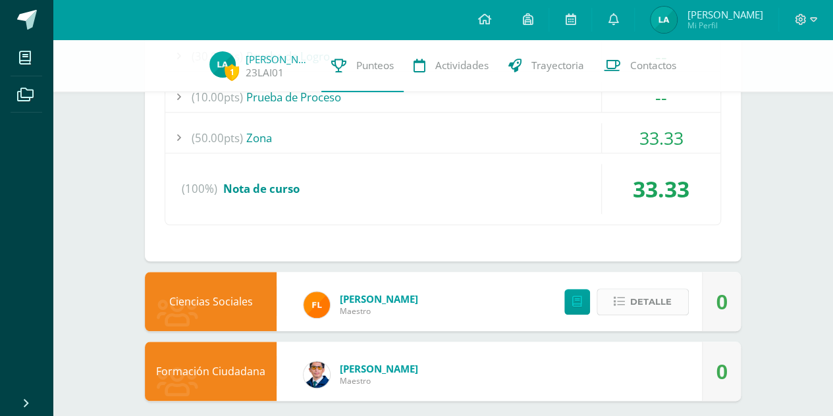
click at [658, 293] on span "Detalle" at bounding box center [650, 302] width 41 height 24
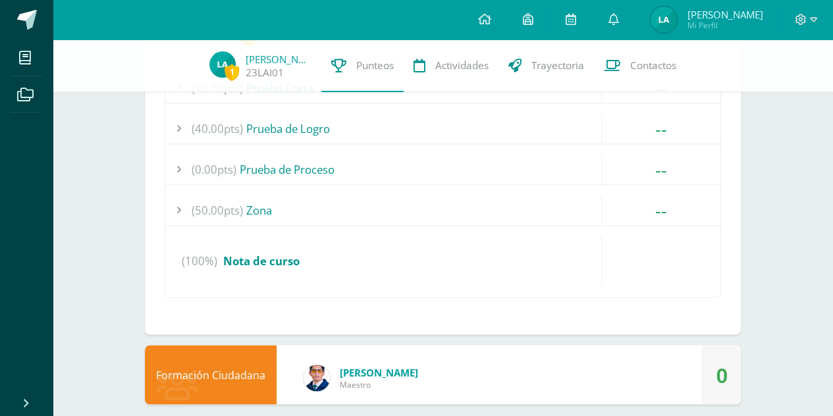
scroll to position [3409, 0]
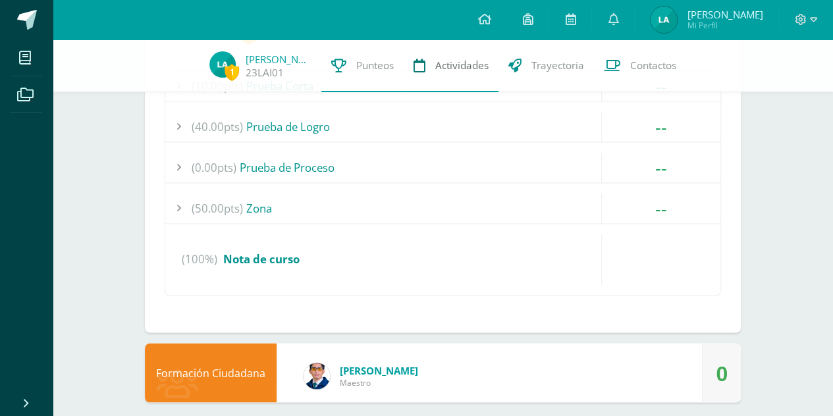
click at [469, 68] on span "Actividades" at bounding box center [461, 66] width 53 height 14
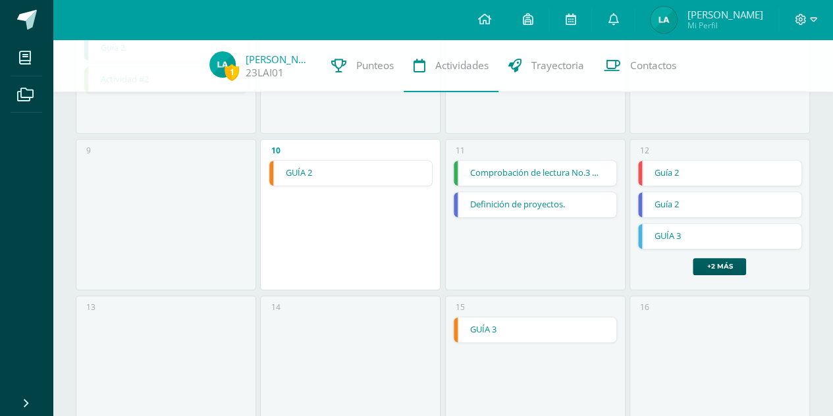
scroll to position [391, 0]
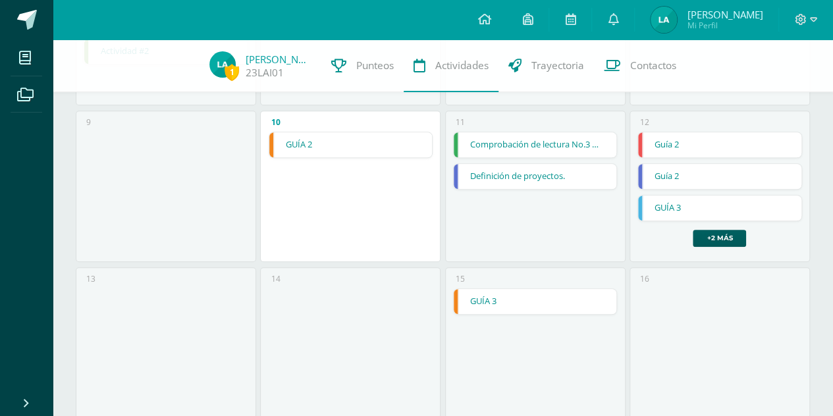
click at [537, 176] on link "Definición de proyectos." at bounding box center [534, 176] width 163 height 25
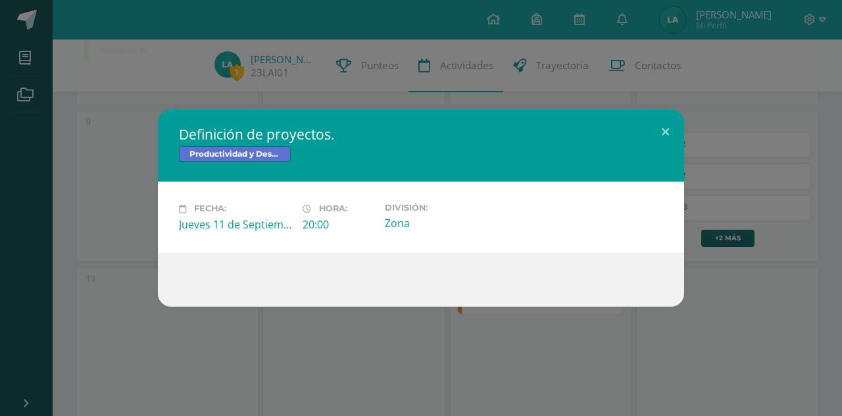
click at [232, 224] on div "Jueves 11 de Septiembre" at bounding box center [235, 224] width 113 height 14
click at [212, 151] on span "Productividad y Desarrollo" at bounding box center [235, 154] width 112 height 16
click at [251, 148] on span "Productividad y Desarrollo" at bounding box center [235, 154] width 112 height 16
click at [666, 129] on button at bounding box center [666, 131] width 38 height 45
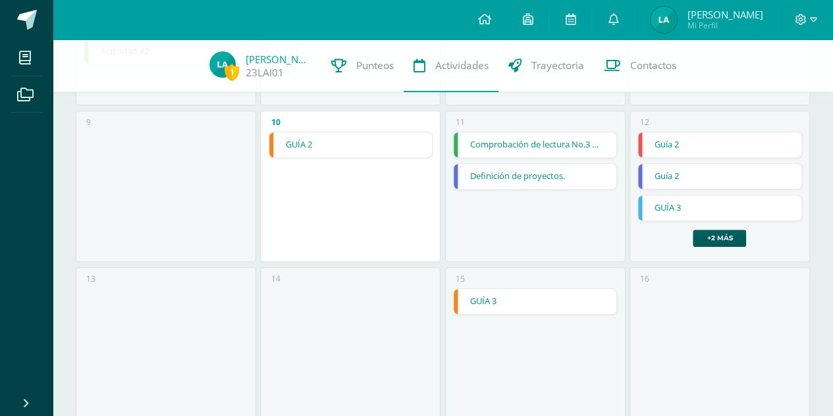
click at [684, 139] on link "Guía 2" at bounding box center [719, 144] width 163 height 25
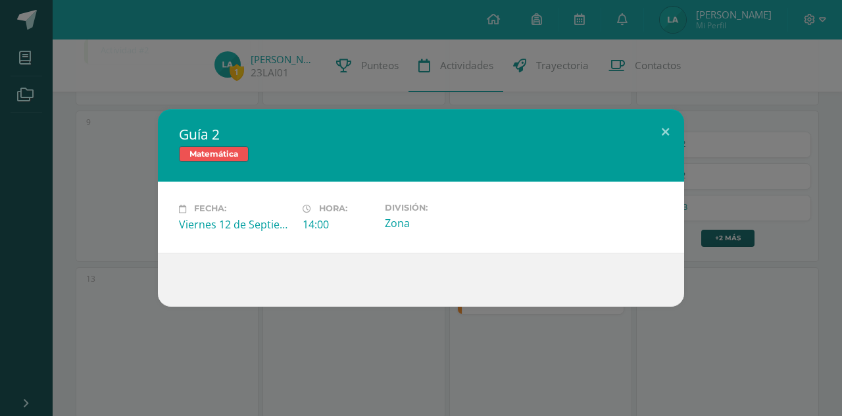
click at [325, 218] on div "14:00" at bounding box center [339, 224] width 72 height 14
click at [200, 156] on span "Matemática" at bounding box center [214, 154] width 70 height 16
click at [664, 134] on button at bounding box center [666, 131] width 38 height 45
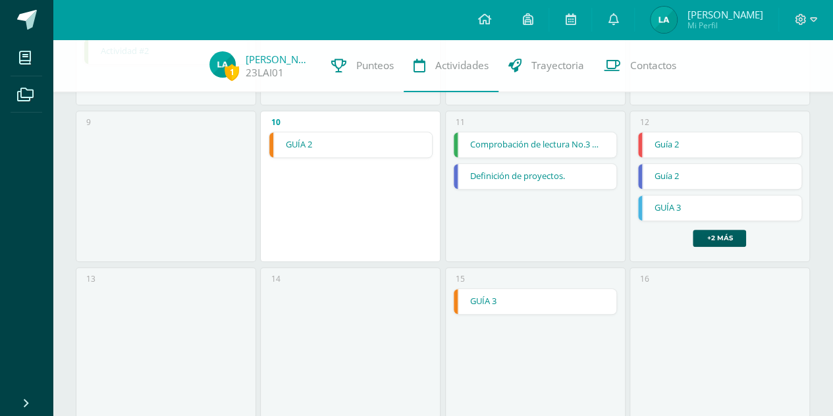
click at [677, 173] on link "Guía 2" at bounding box center [719, 176] width 163 height 25
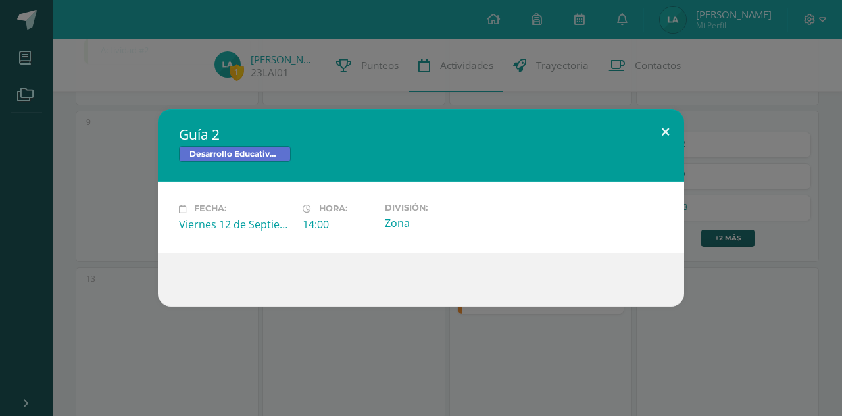
click at [661, 124] on button at bounding box center [666, 131] width 38 height 45
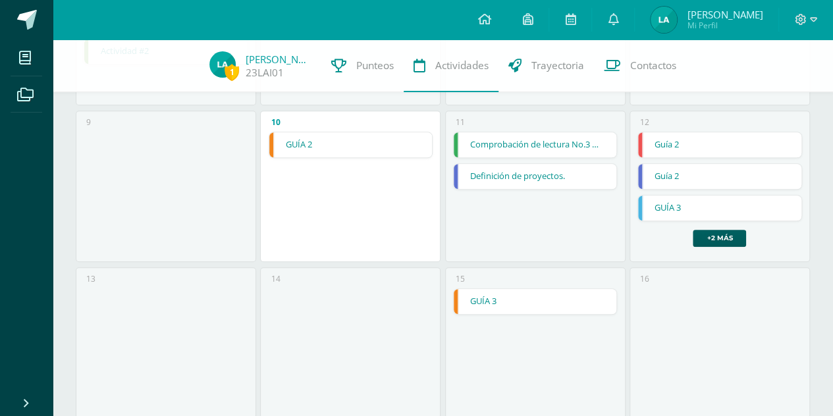
click at [675, 201] on link "GUÍA 3" at bounding box center [719, 207] width 163 height 25
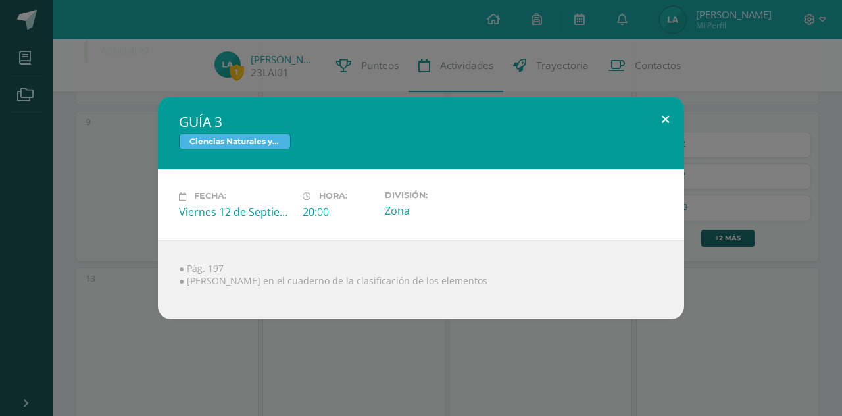
click at [669, 110] on button at bounding box center [666, 119] width 38 height 45
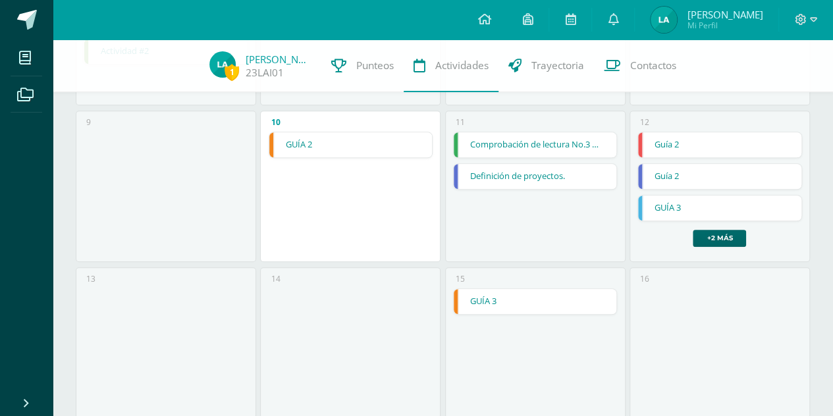
click at [707, 231] on link "+2 más" at bounding box center [718, 238] width 53 height 17
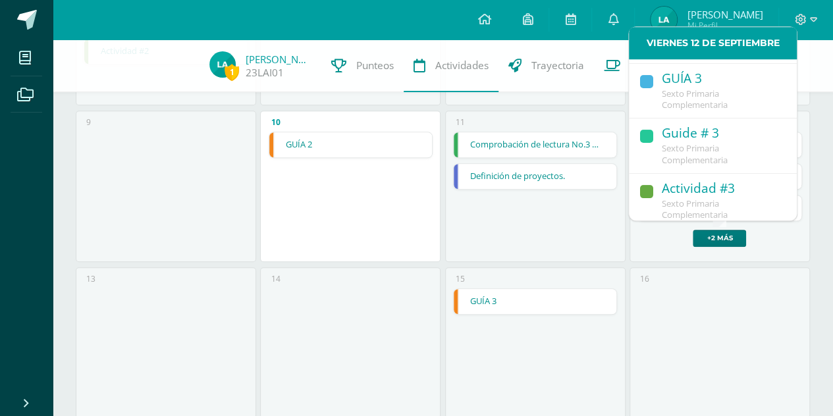
scroll to position [109, 0]
